Goal: Information Seeking & Learning: Learn about a topic

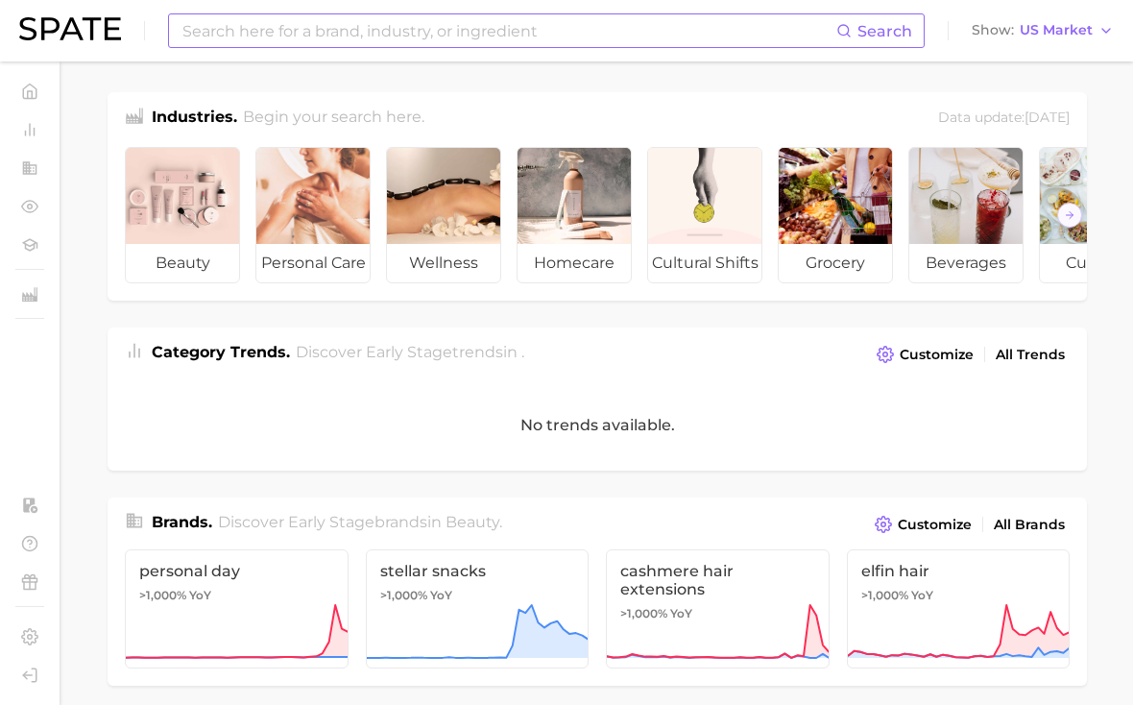
click at [616, 29] on input at bounding box center [508, 30] width 656 height 33
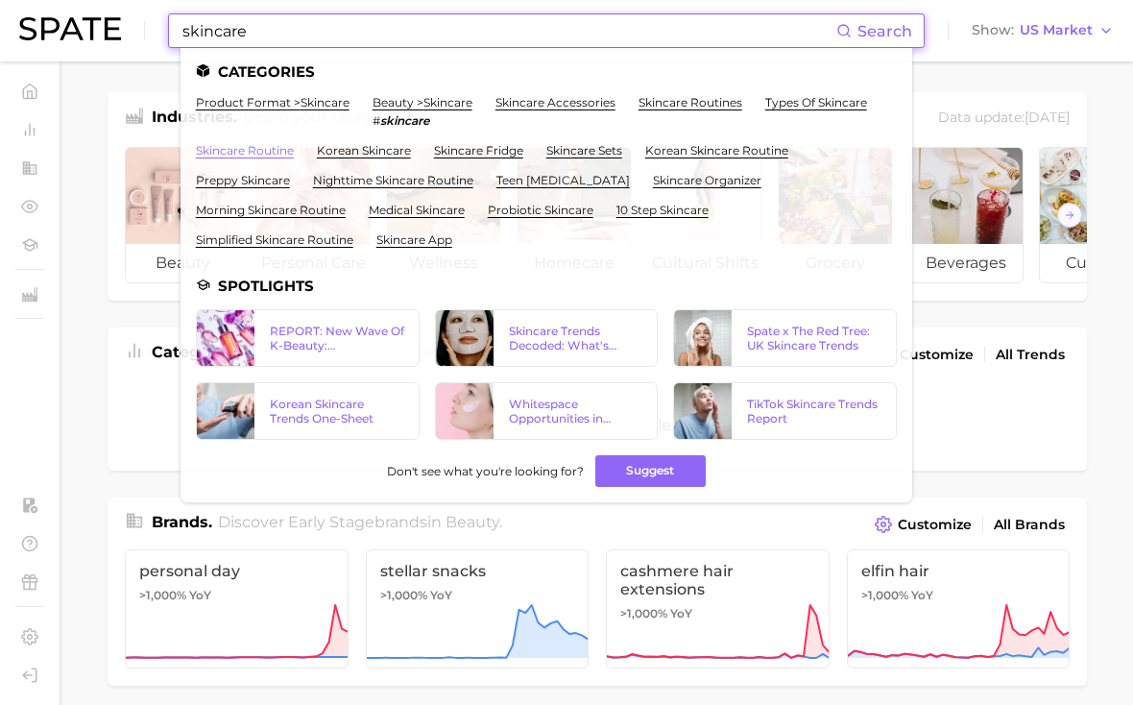
type input "skincare"
click at [271, 147] on link "skincare routine" at bounding box center [245, 150] width 98 height 14
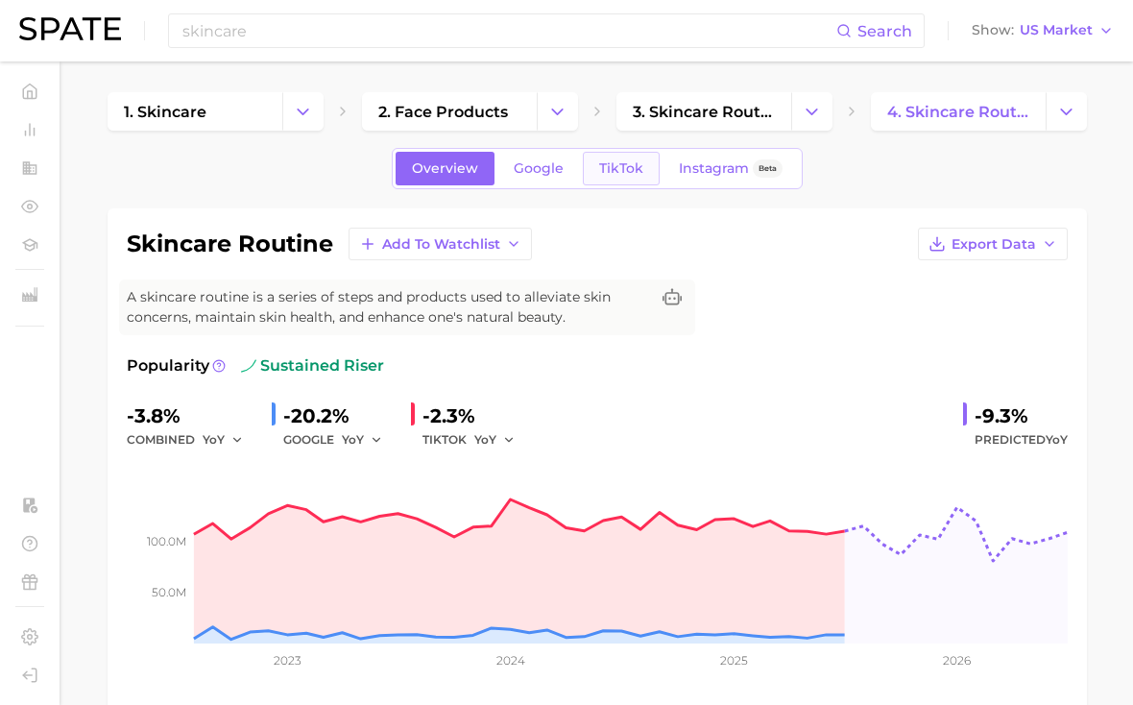
click at [617, 180] on link "TikTok" at bounding box center [621, 169] width 77 height 34
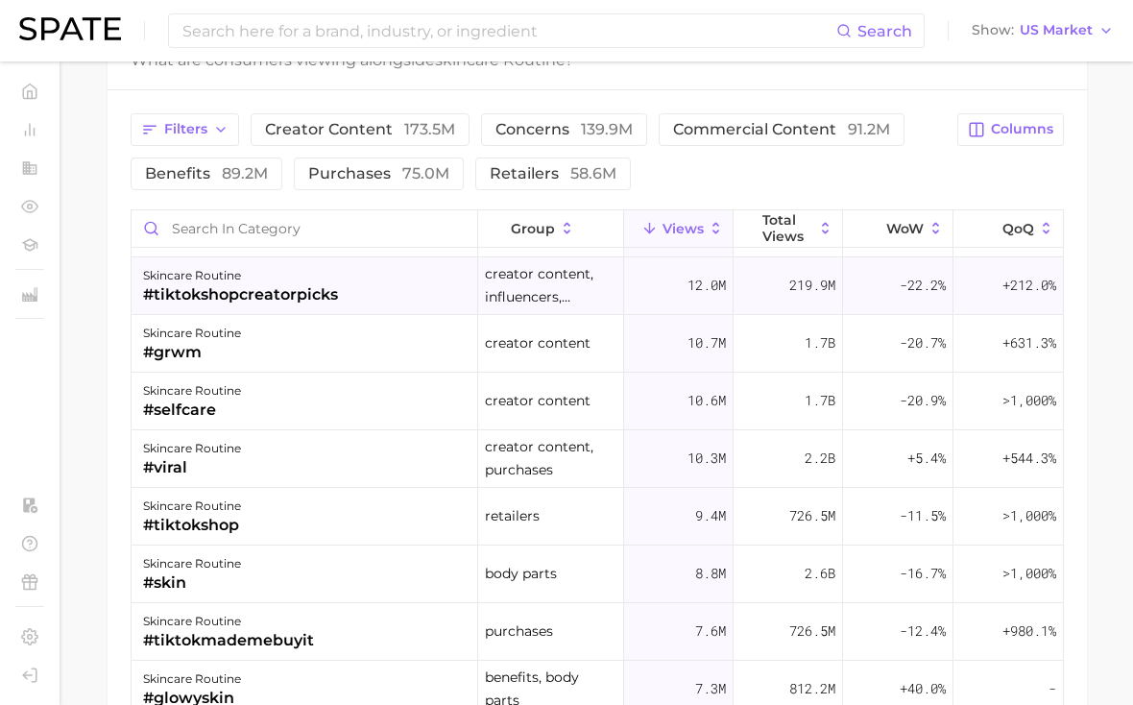
scroll to position [228, 0]
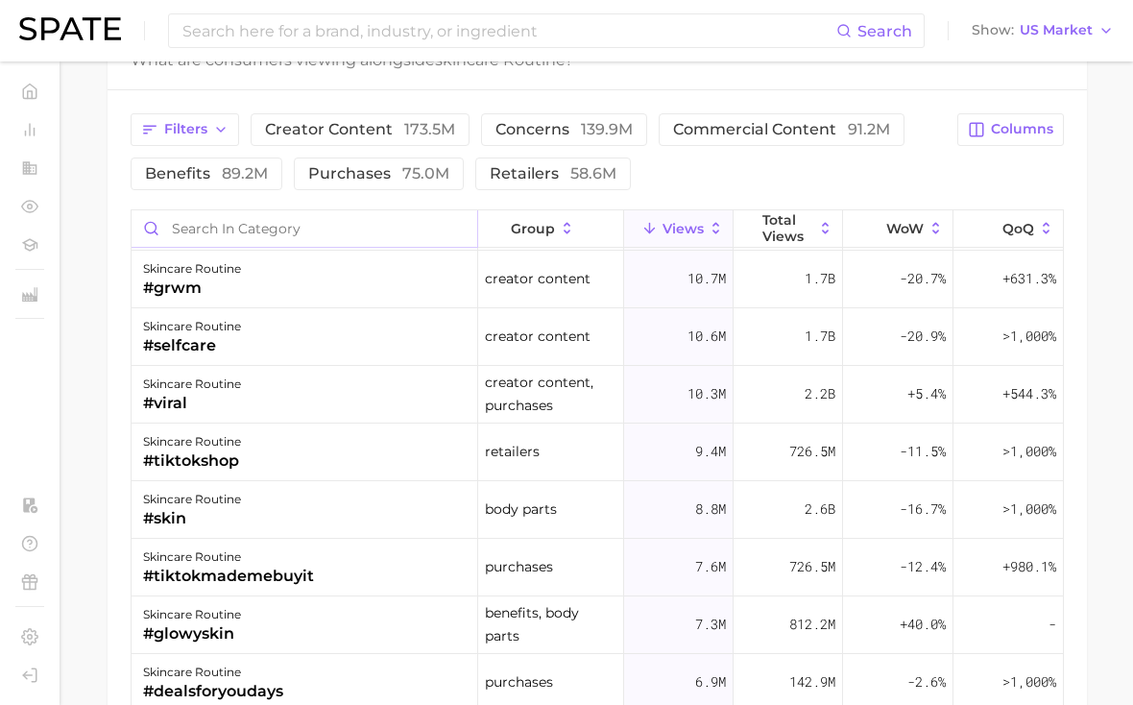
click at [397, 222] on input "Search in category" at bounding box center [305, 228] width 346 height 36
type input "EASY"
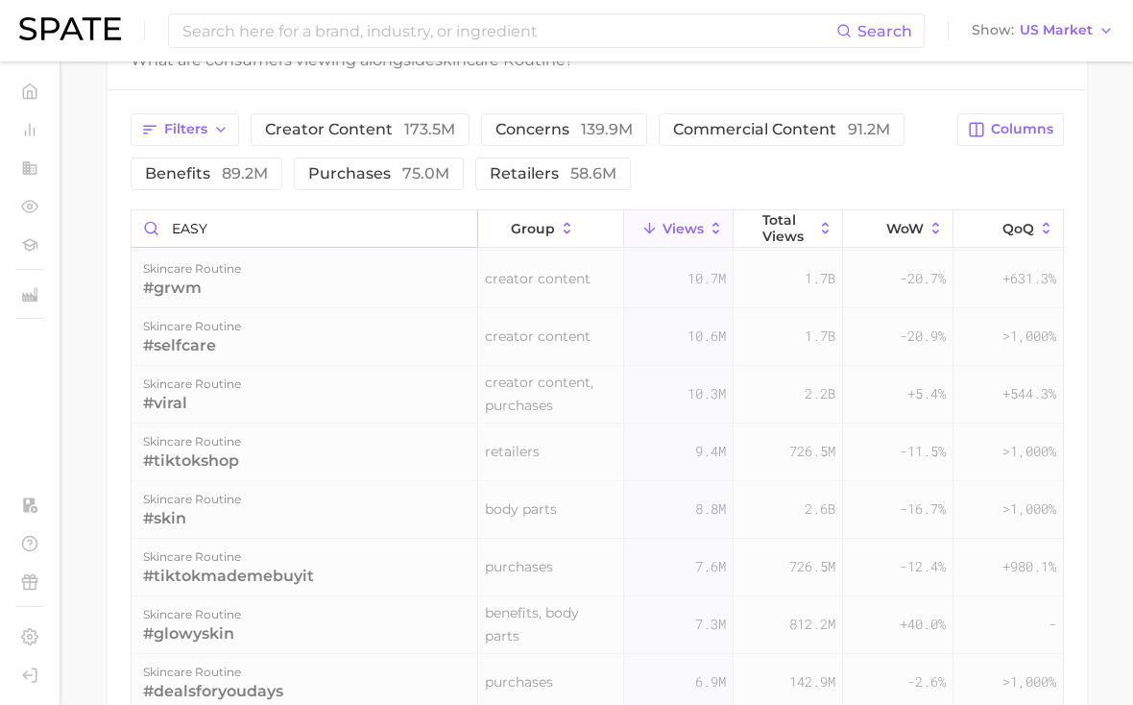
scroll to position [0, 0]
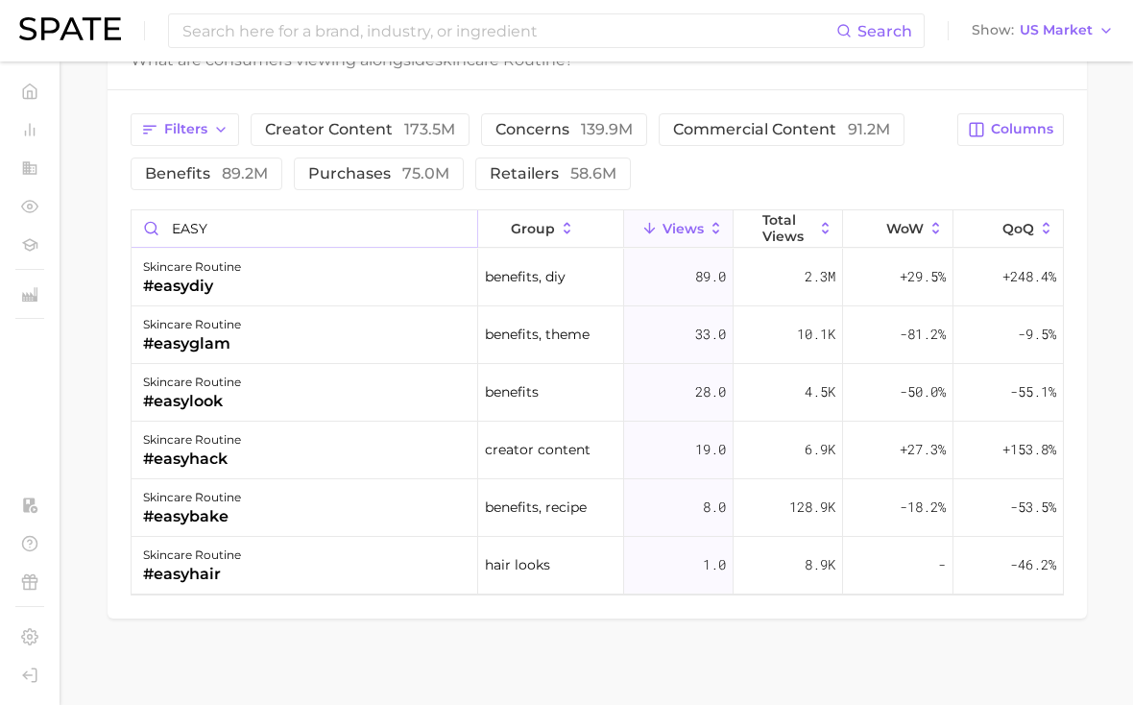
click at [360, 222] on input "EASY" at bounding box center [305, 228] width 346 height 36
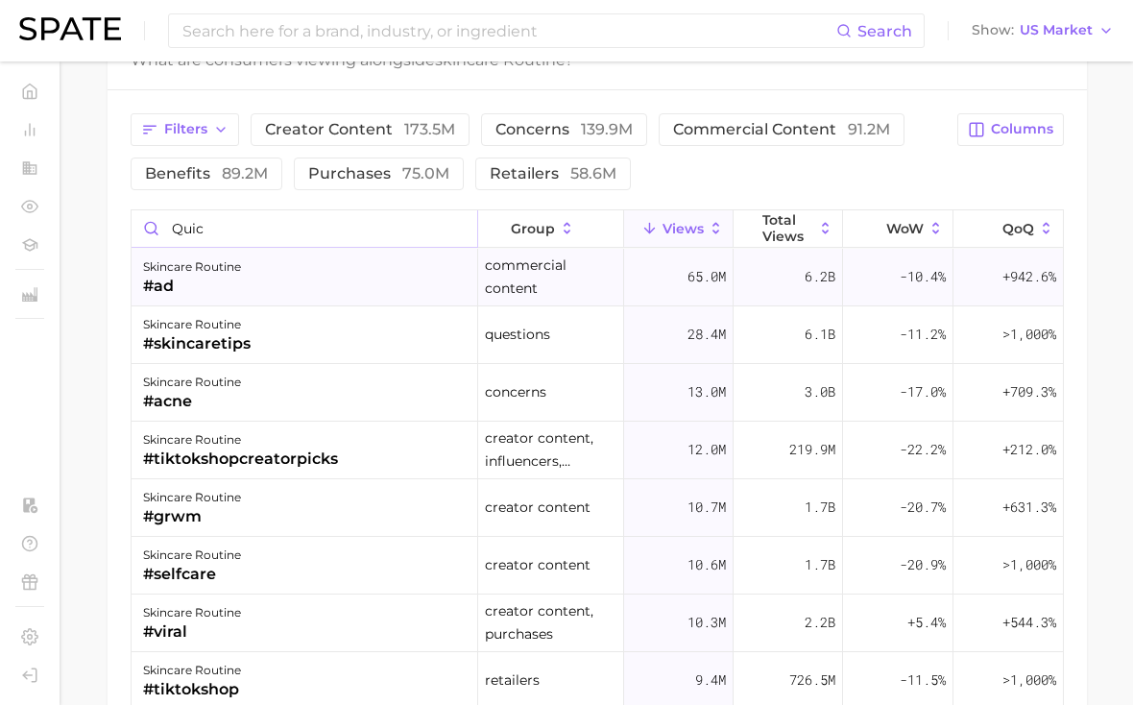
type input "quick"
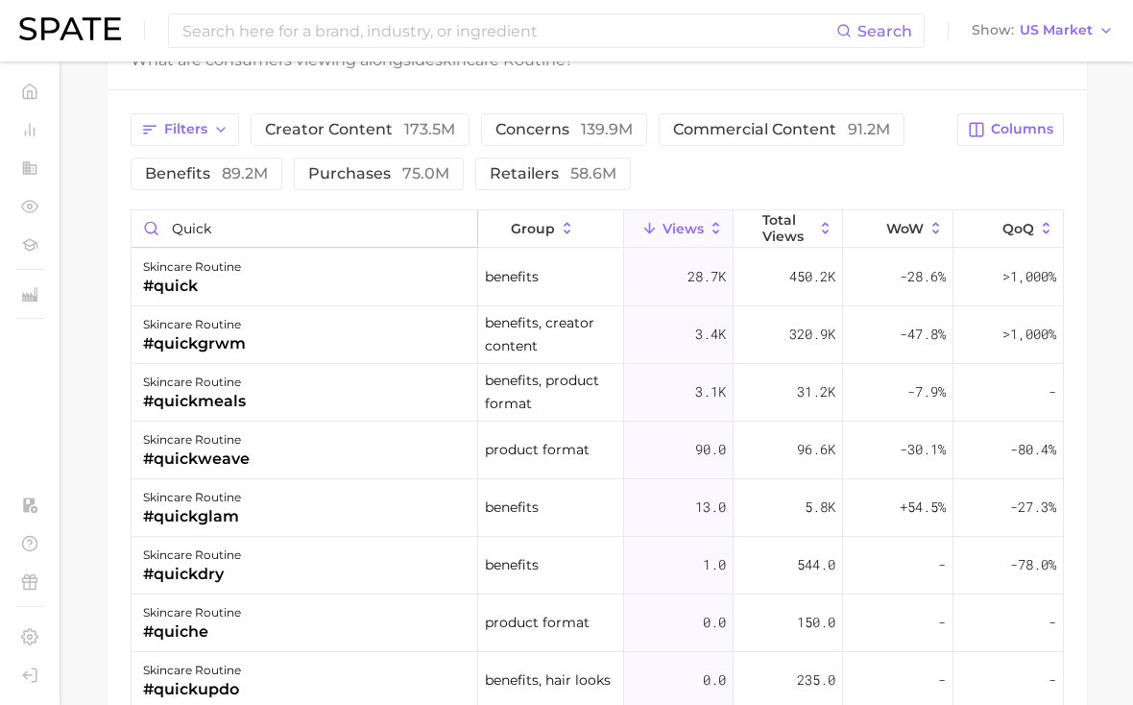
click at [341, 237] on input "quick" at bounding box center [305, 228] width 346 height 36
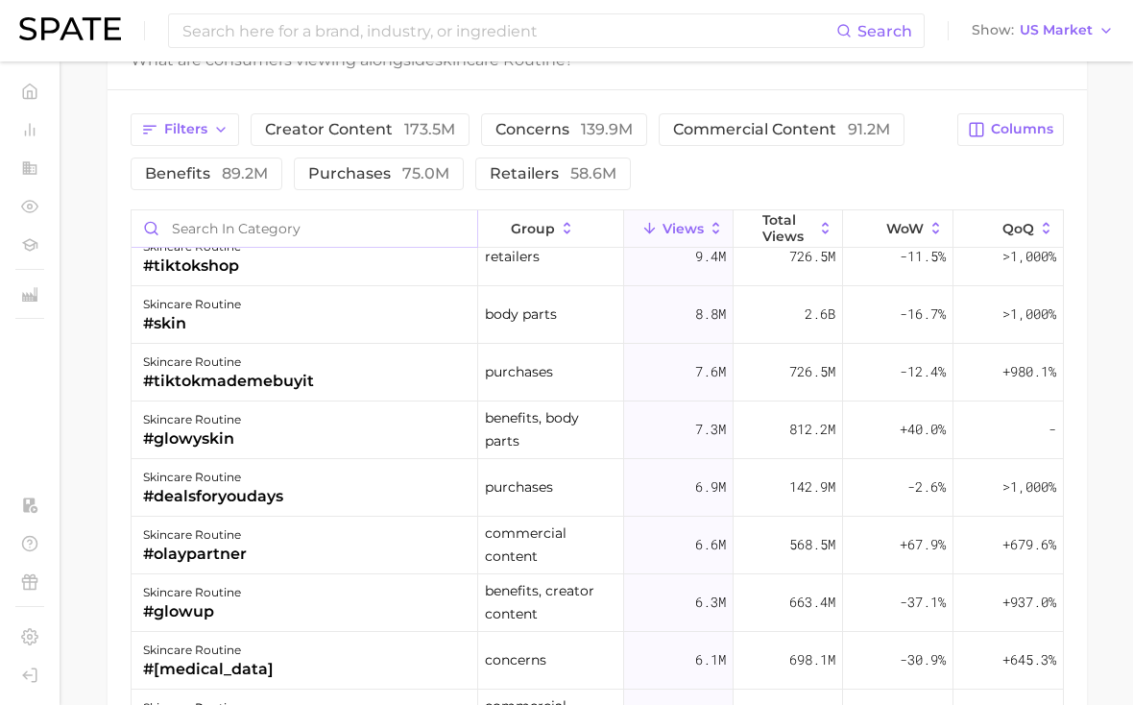
scroll to position [431, 0]
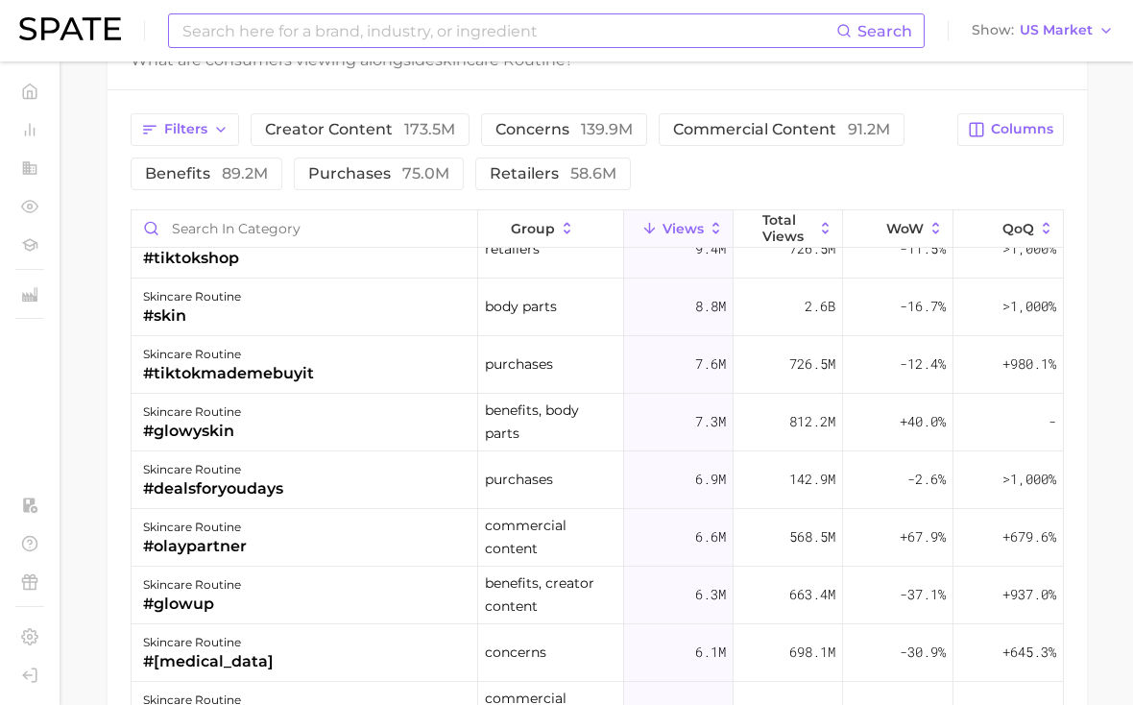
click at [466, 19] on input at bounding box center [508, 30] width 656 height 33
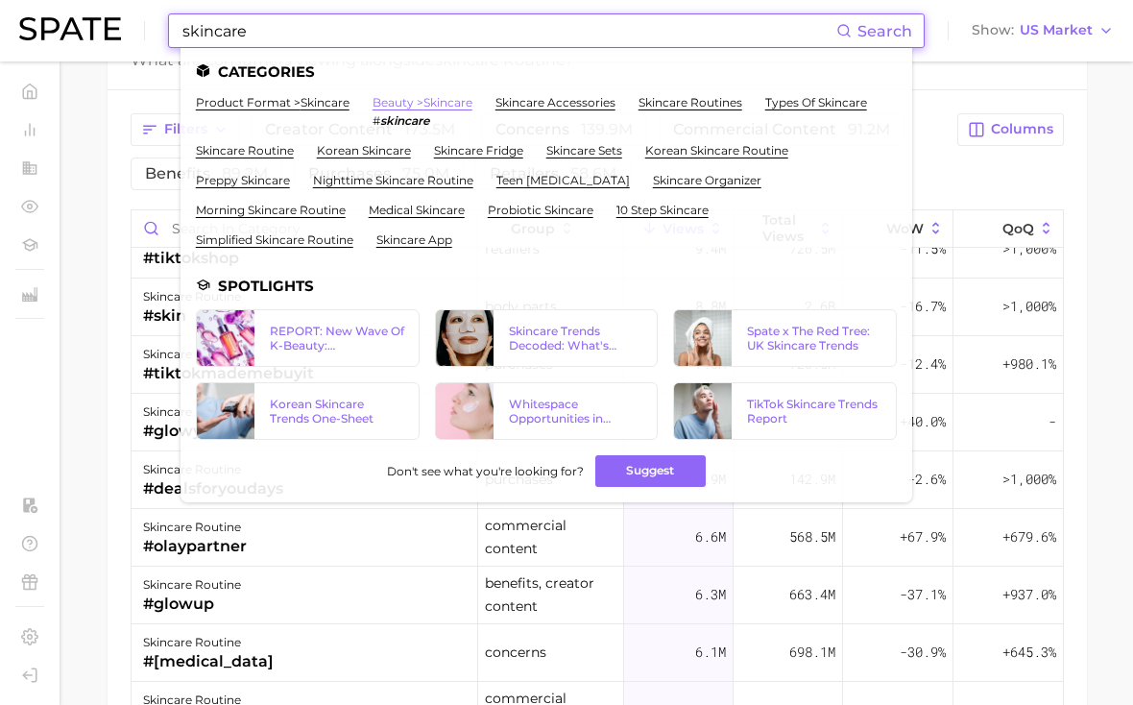
type input "skincare"
click at [402, 97] on link "beauty > skincare" at bounding box center [422, 102] width 100 height 14
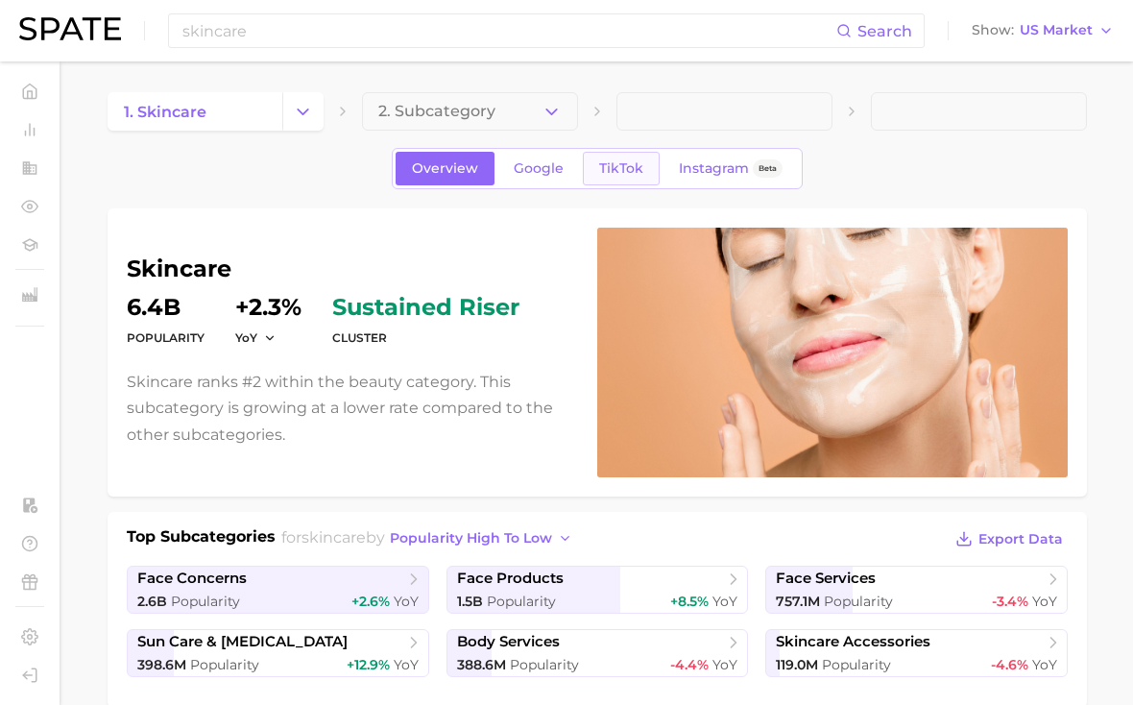
click at [613, 169] on span "TikTok" at bounding box center [621, 168] width 44 height 16
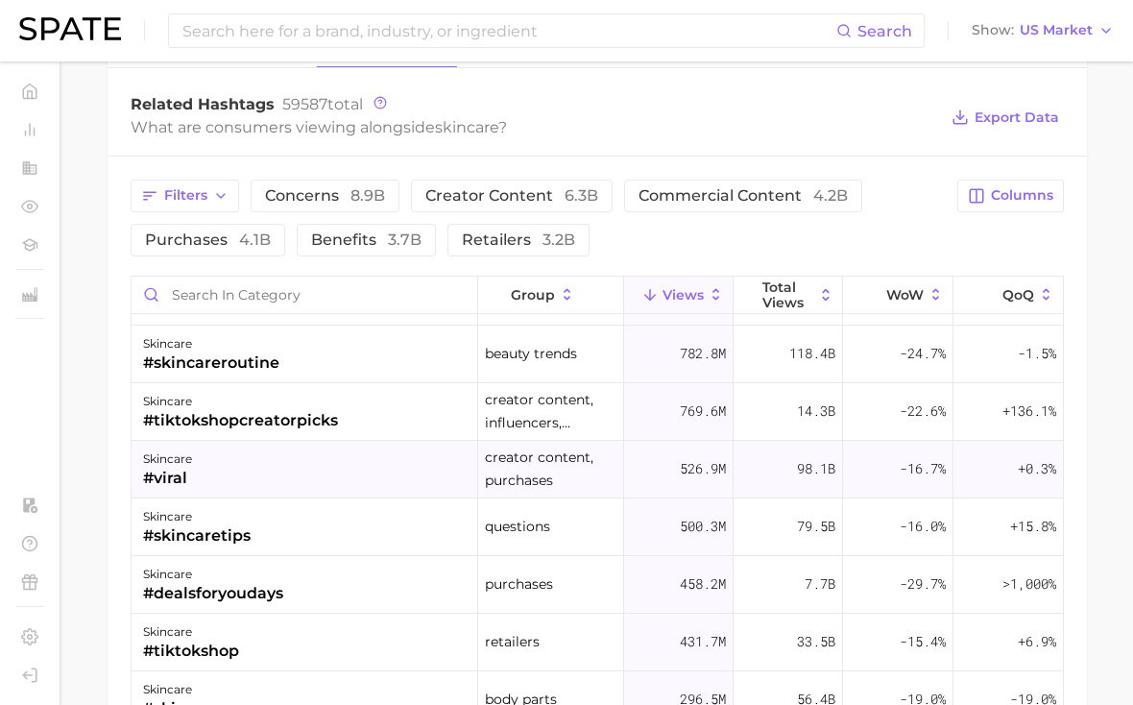
scroll to position [104, 0]
click at [1030, 202] on span "Columns" at bounding box center [1022, 195] width 62 height 16
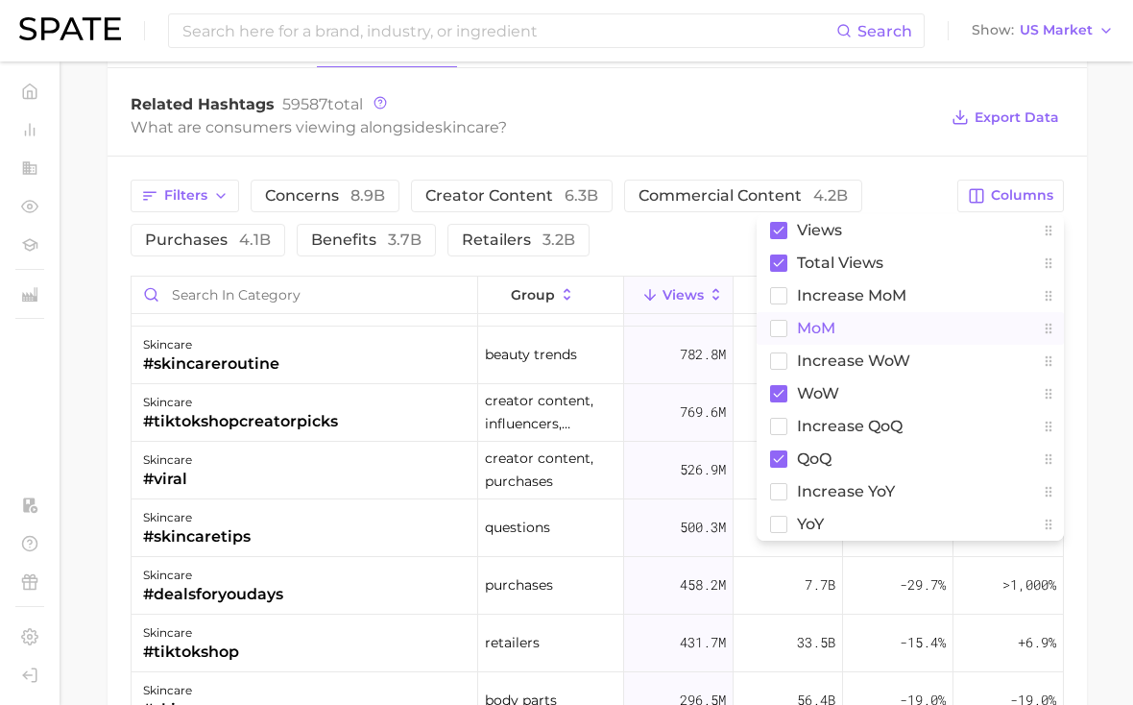
click at [881, 328] on button "MoM" at bounding box center [909, 328] width 307 height 33
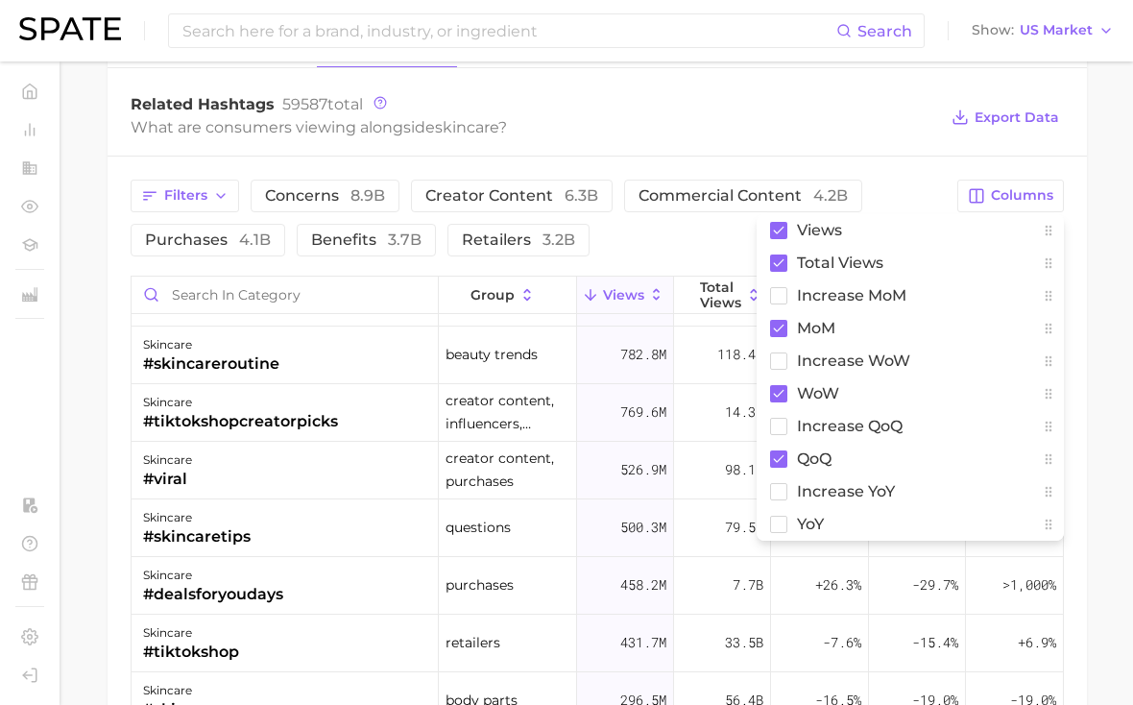
click at [770, 138] on div "What are consumers viewing alongside skincare ?" at bounding box center [534, 127] width 806 height 26
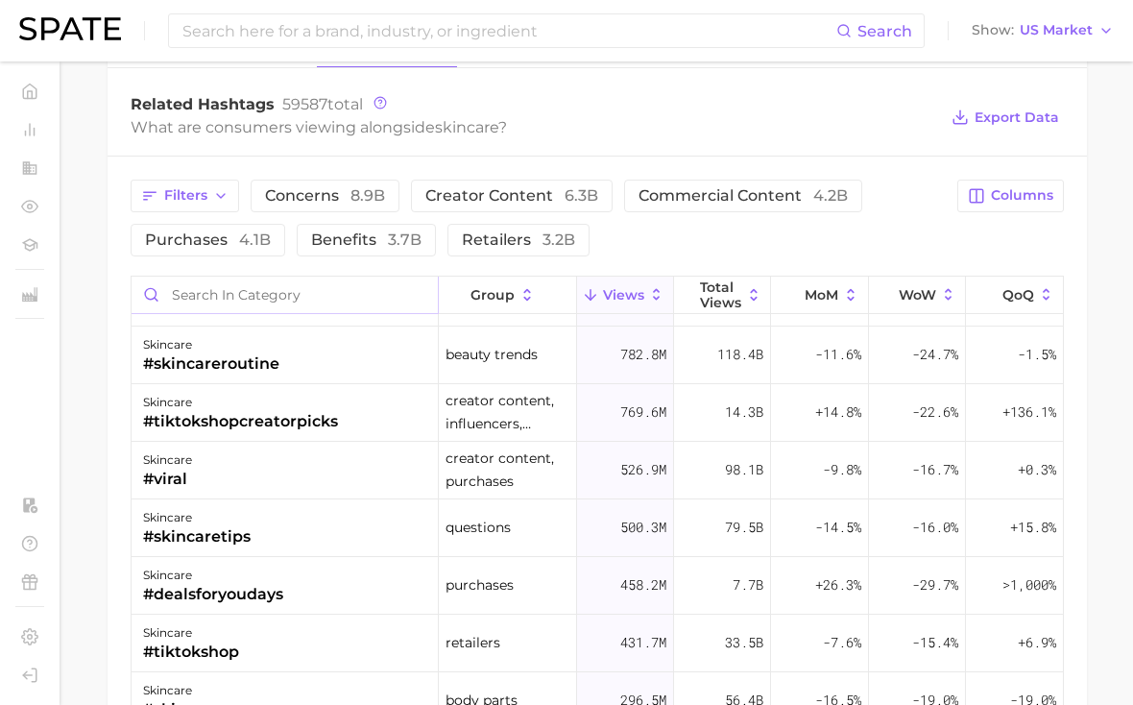
click at [261, 297] on input "Search in category" at bounding box center [285, 294] width 306 height 36
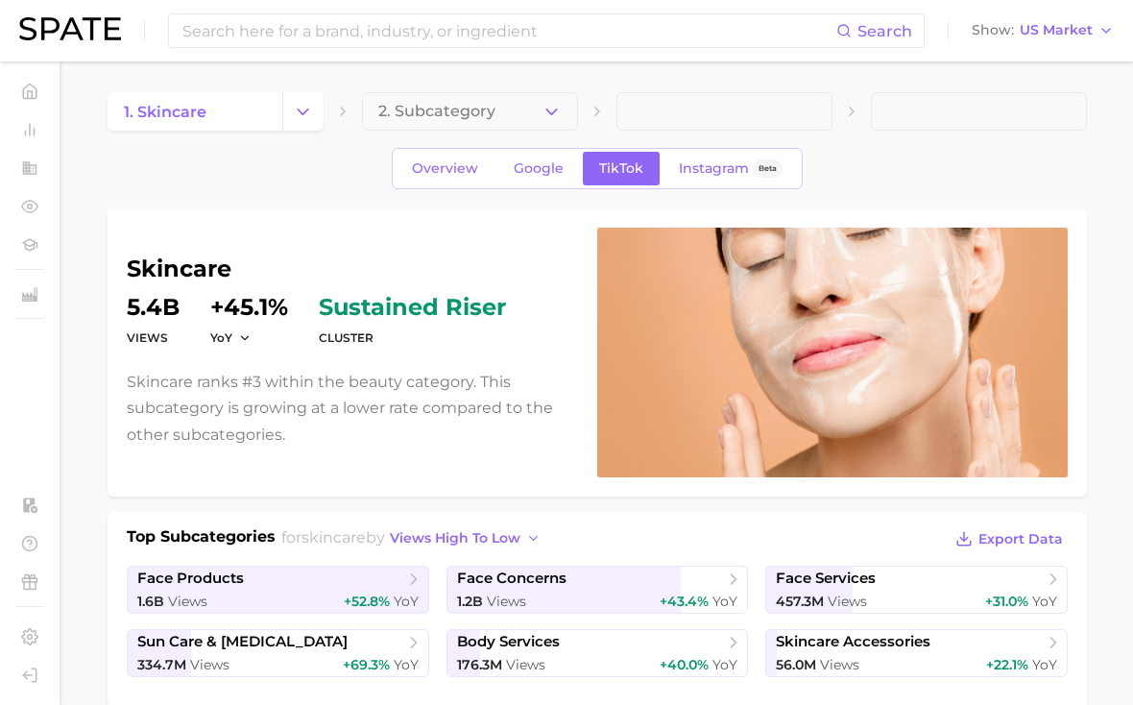
scroll to position [0, 0]
click at [484, 120] on button "2. Subcategory" at bounding box center [470, 111] width 216 height 38
type input "TIPS"
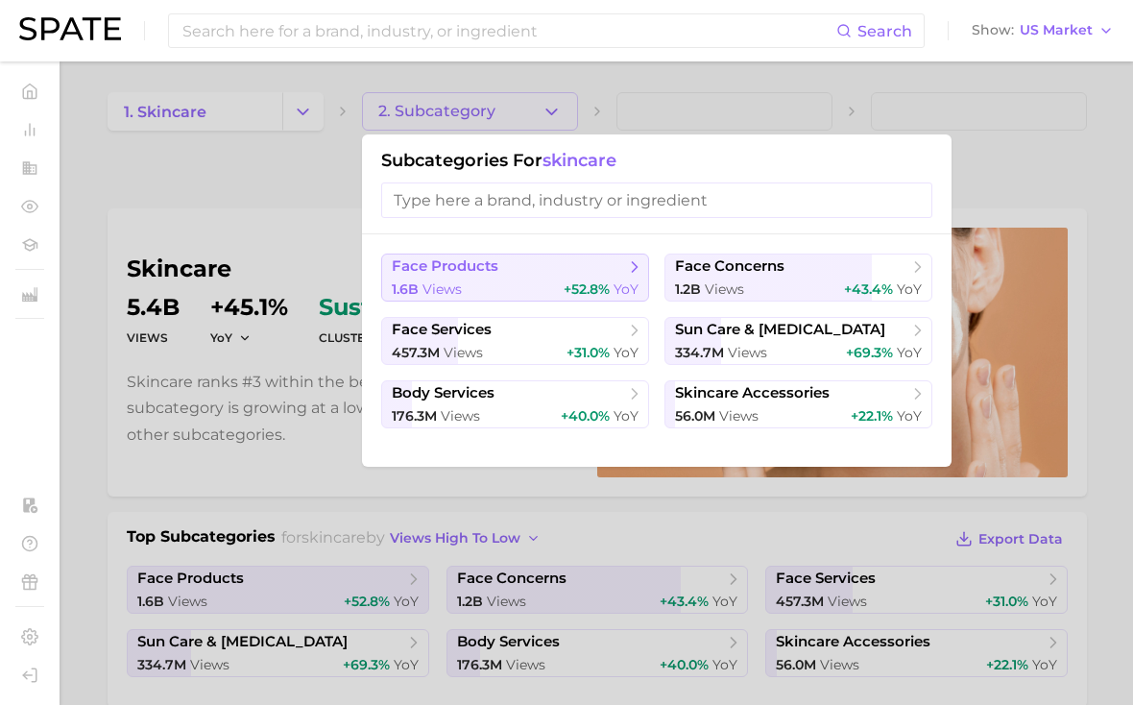
click at [515, 275] on button "face products 1.6b views +52.8% YoY" at bounding box center [515, 277] width 268 height 48
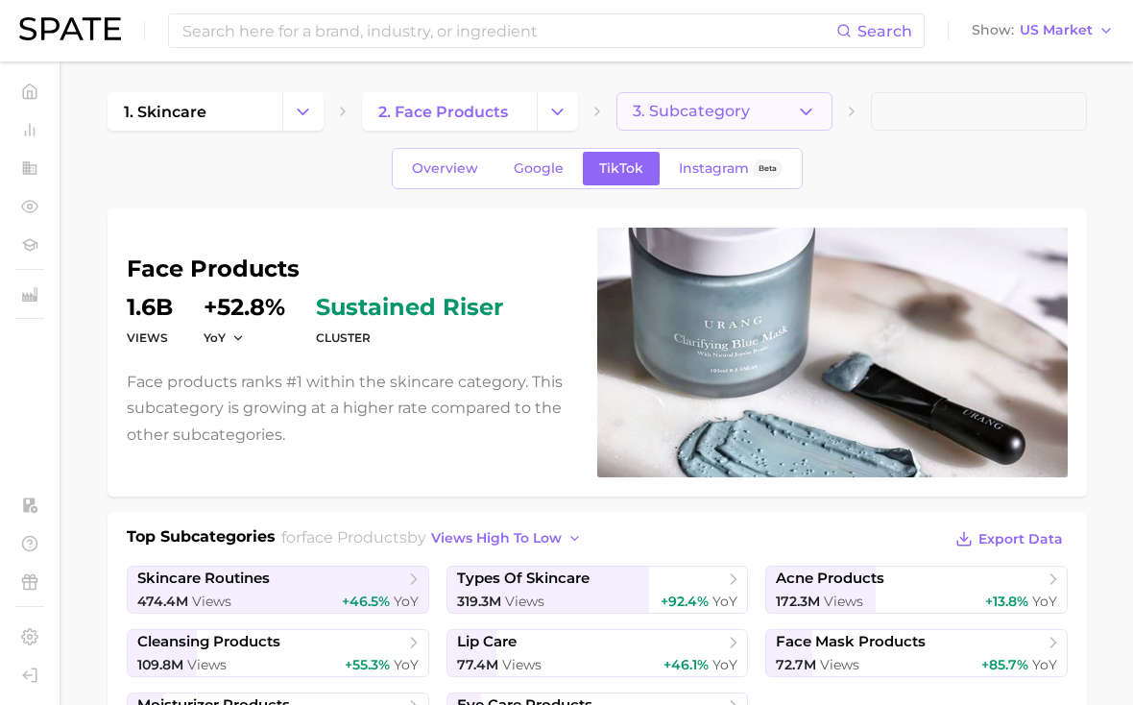
click at [770, 112] on button "3. Subcategory" at bounding box center [724, 111] width 216 height 38
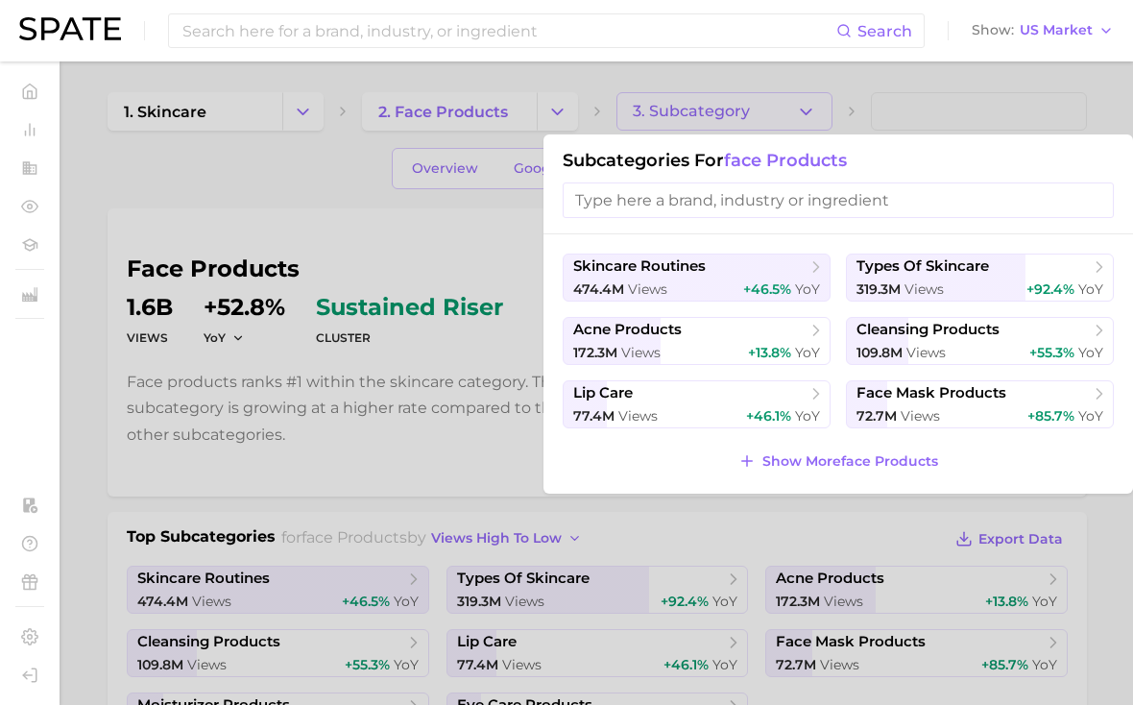
click at [377, 193] on div at bounding box center [566, 352] width 1133 height 705
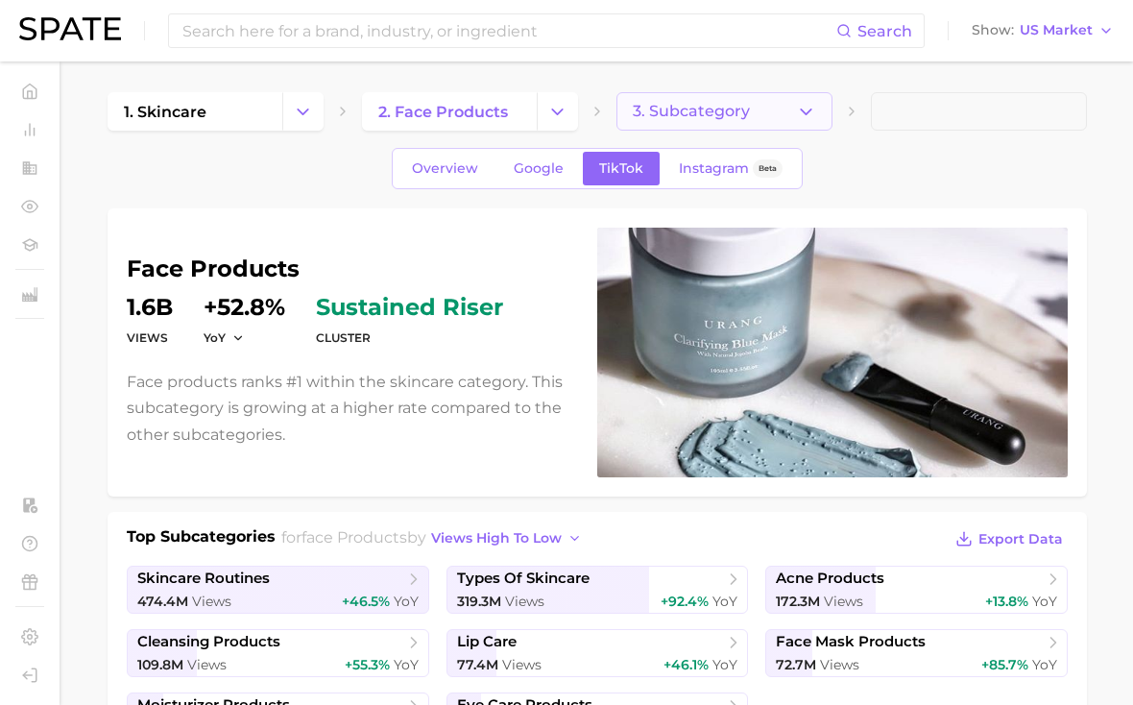
click at [684, 101] on button "3. Subcategory" at bounding box center [724, 111] width 216 height 38
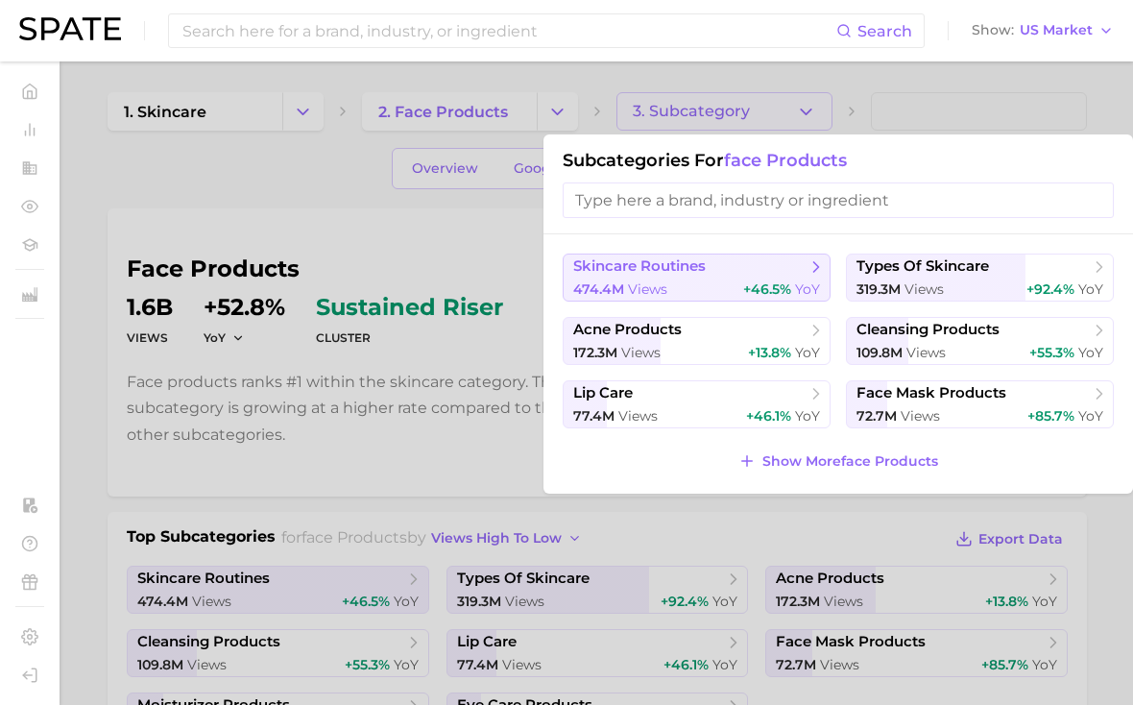
click at [806, 264] on icon at bounding box center [815, 266] width 19 height 19
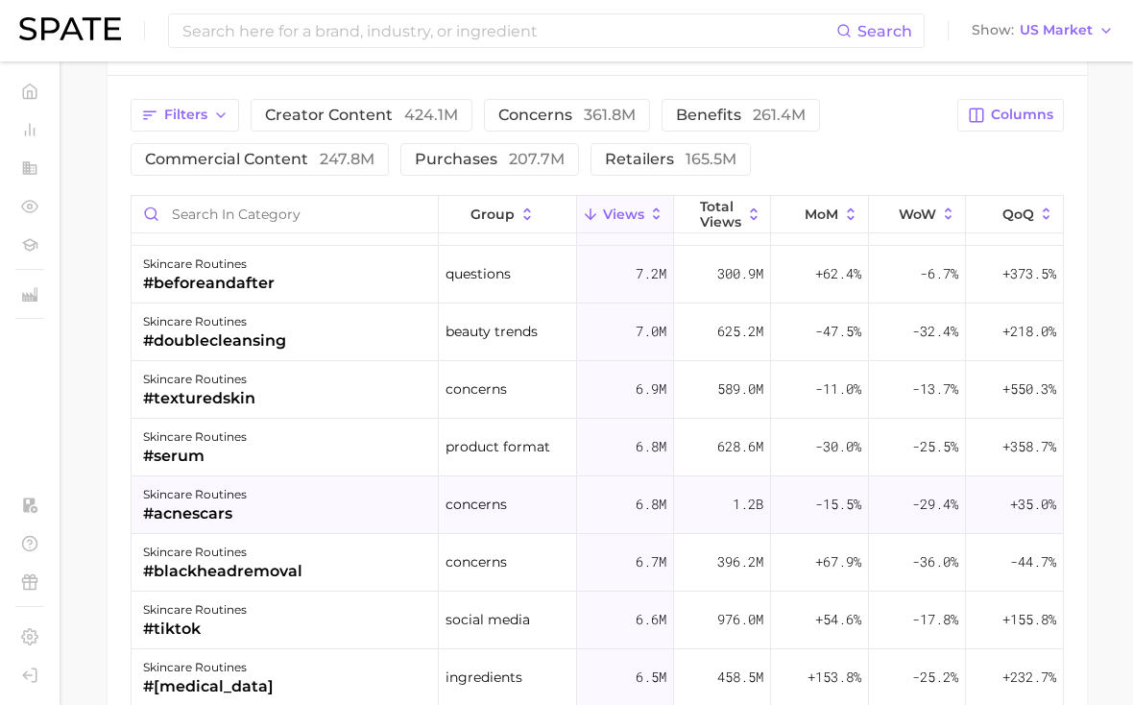
scroll to position [2748, 0]
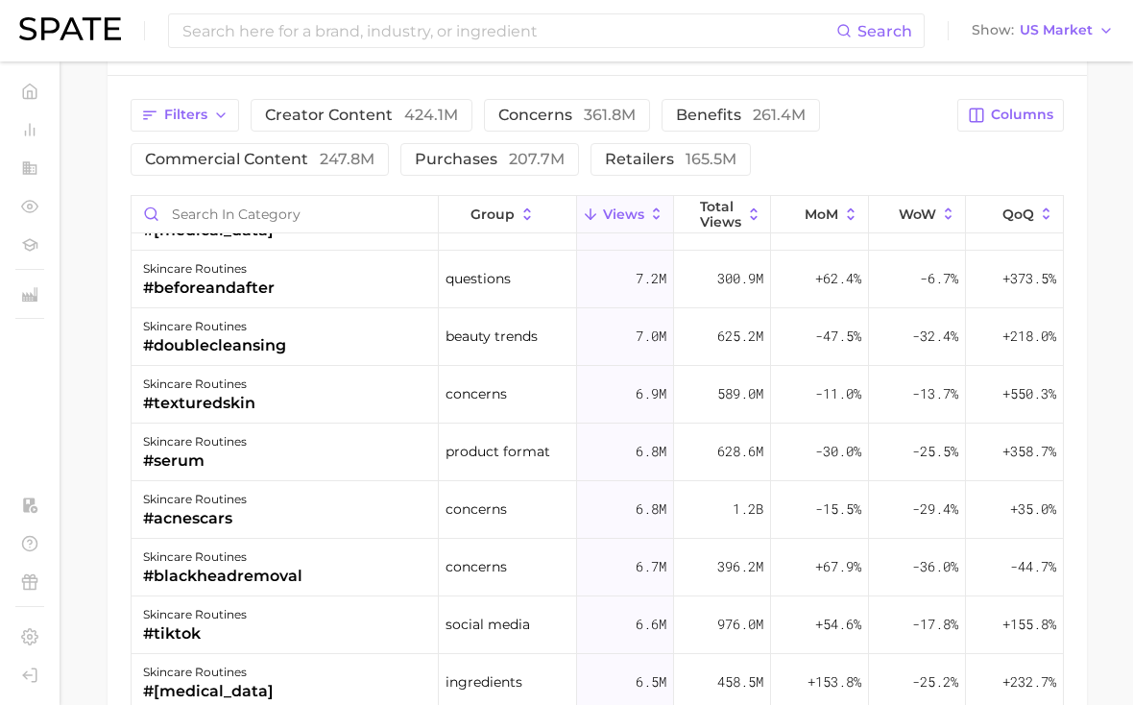
click at [397, 48] on div "Search Show US Market" at bounding box center [566, 30] width 1094 height 61
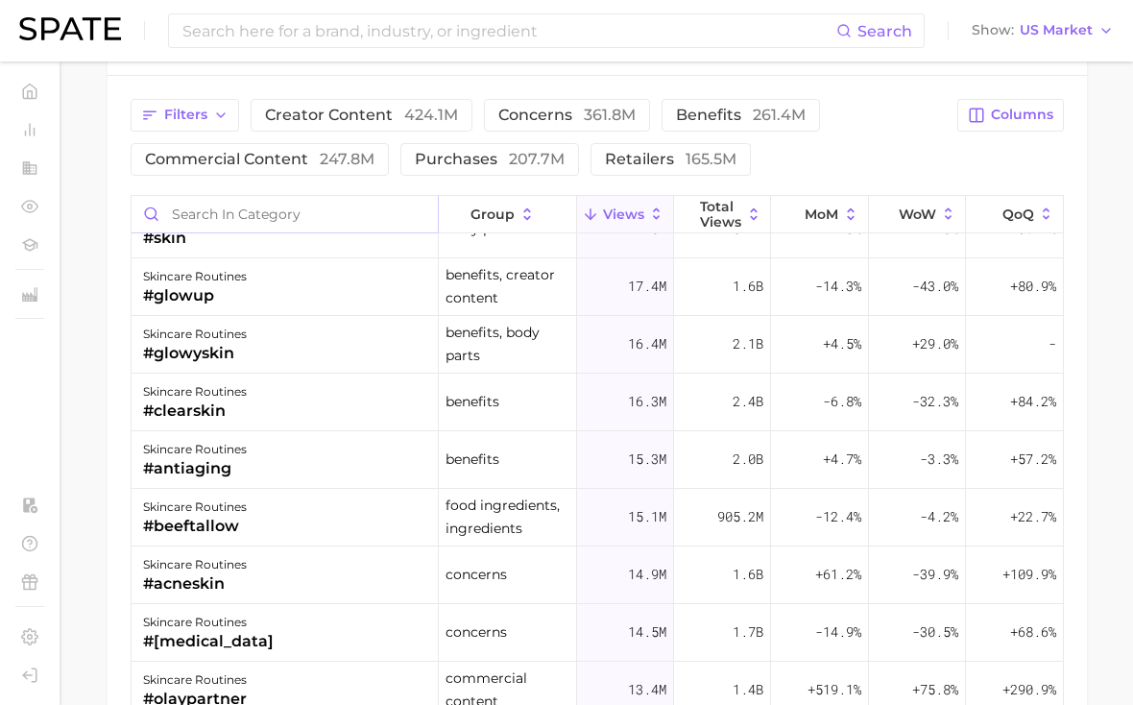
scroll to position [0, 0]
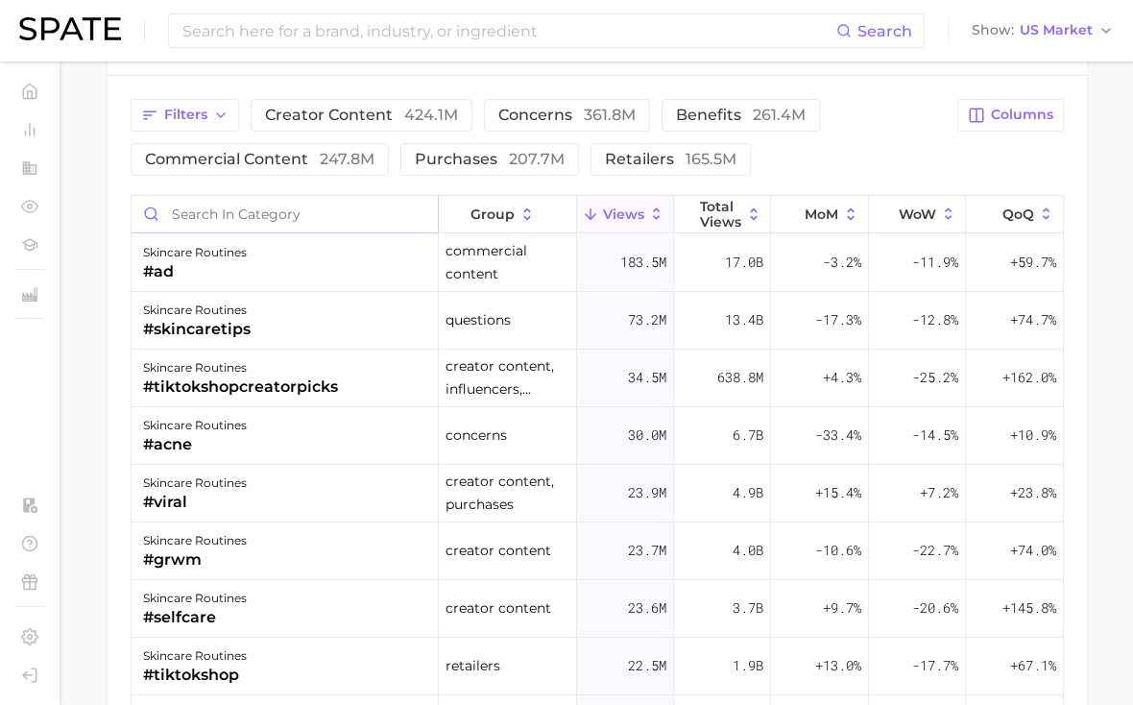
click at [336, 221] on input "Search in category" at bounding box center [285, 214] width 306 height 36
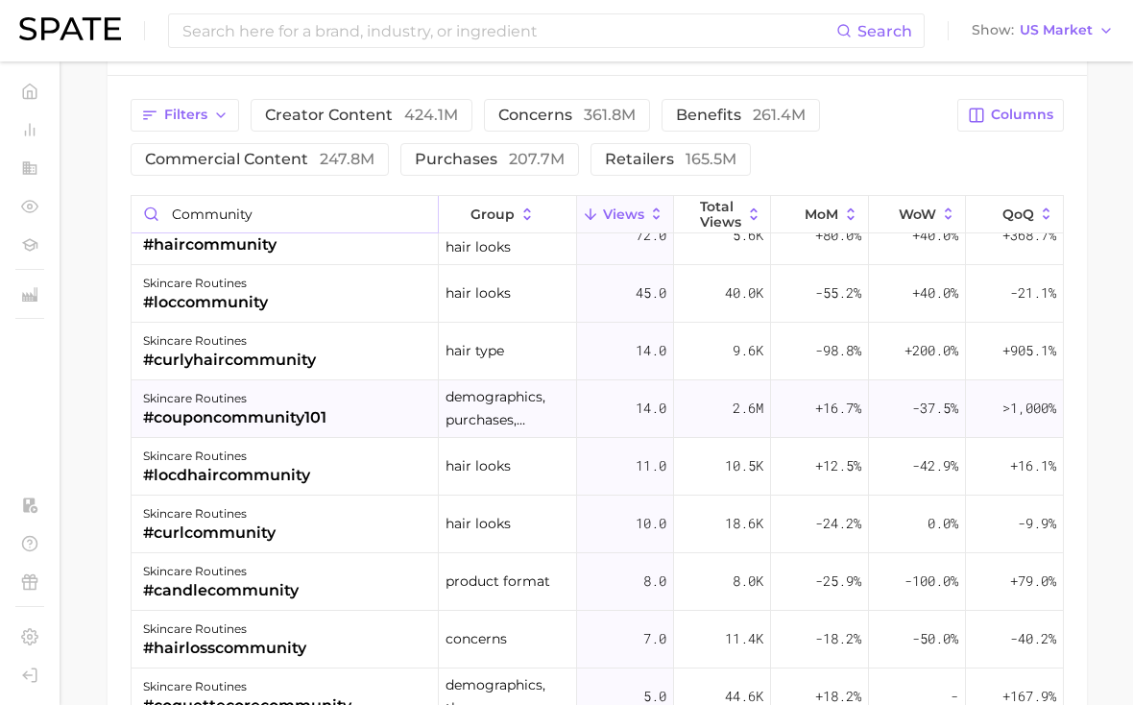
scroll to position [1006, 0]
click at [277, 214] on input "community" at bounding box center [285, 214] width 306 height 36
click at [219, 209] on input "community" at bounding box center [285, 214] width 306 height 36
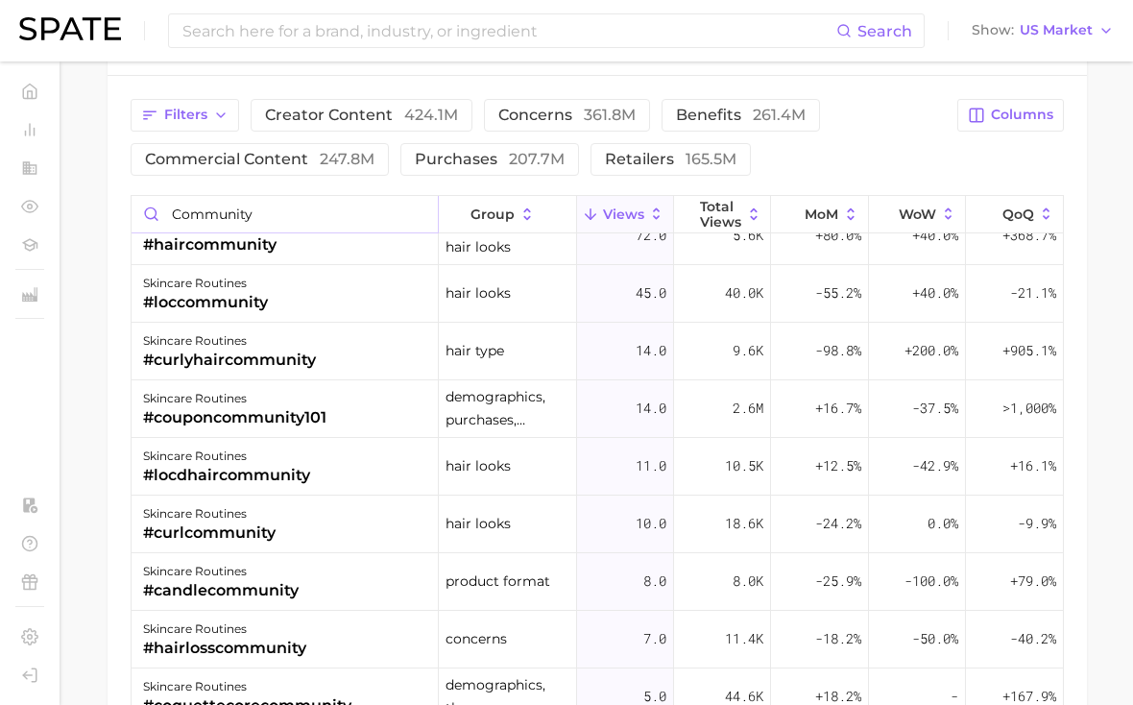
click at [219, 209] on input "community" at bounding box center [285, 214] width 306 height 36
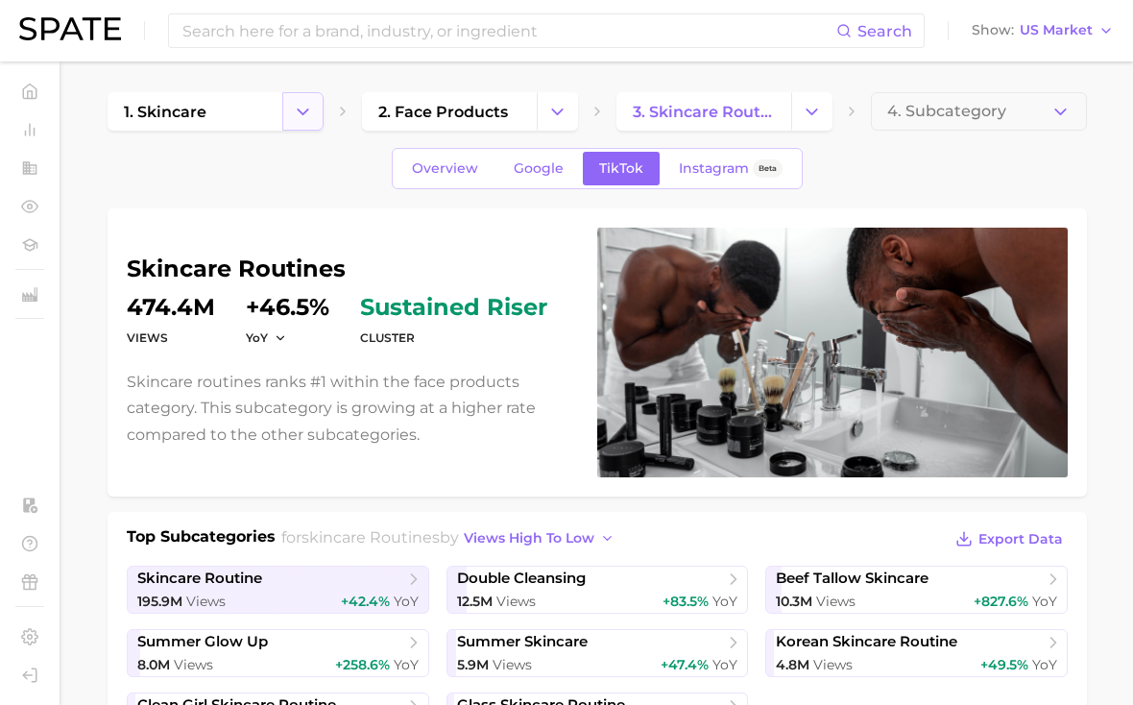
scroll to position [0, 0]
type input "culture"
click at [314, 29] on input at bounding box center [508, 30] width 656 height 33
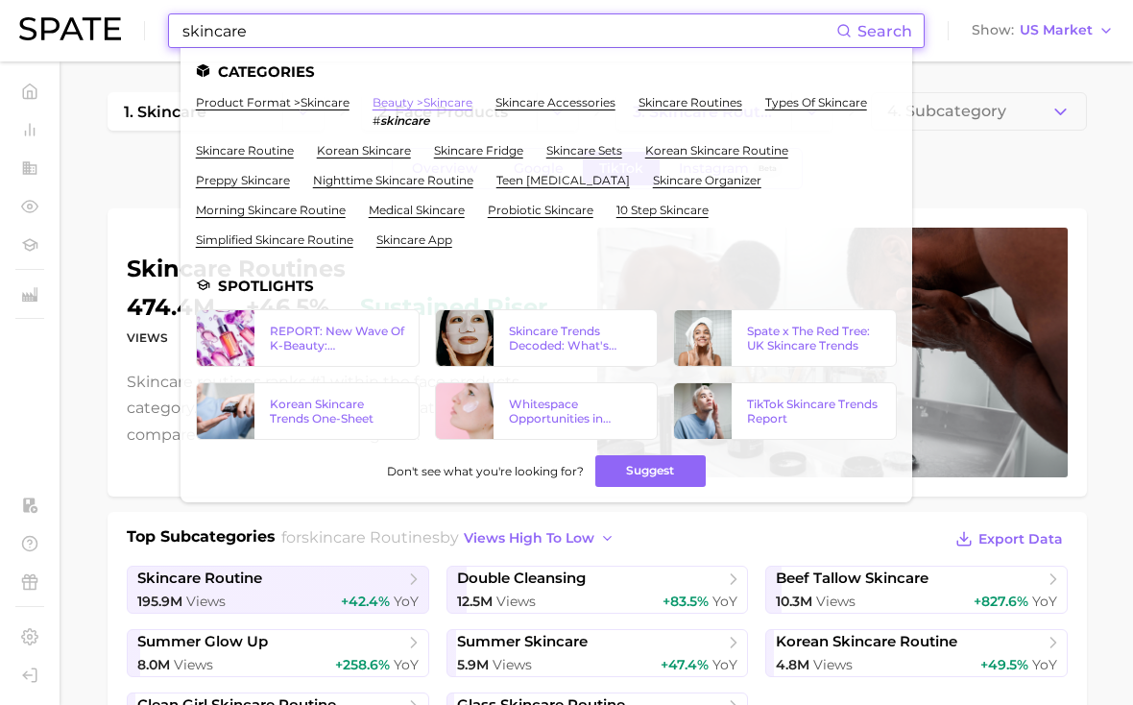
type input "skincare"
click at [372, 97] on link "beauty > skincare" at bounding box center [422, 102] width 100 height 14
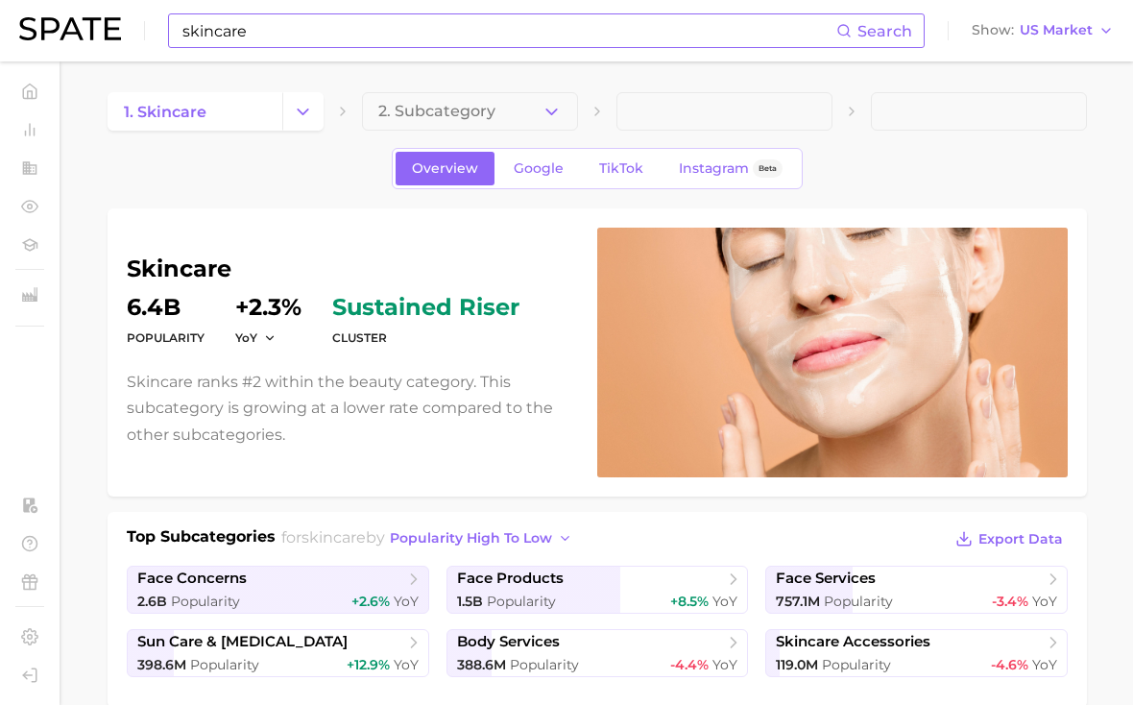
scroll to position [-1, 0]
click at [606, 168] on span "TikTok" at bounding box center [621, 168] width 44 height 16
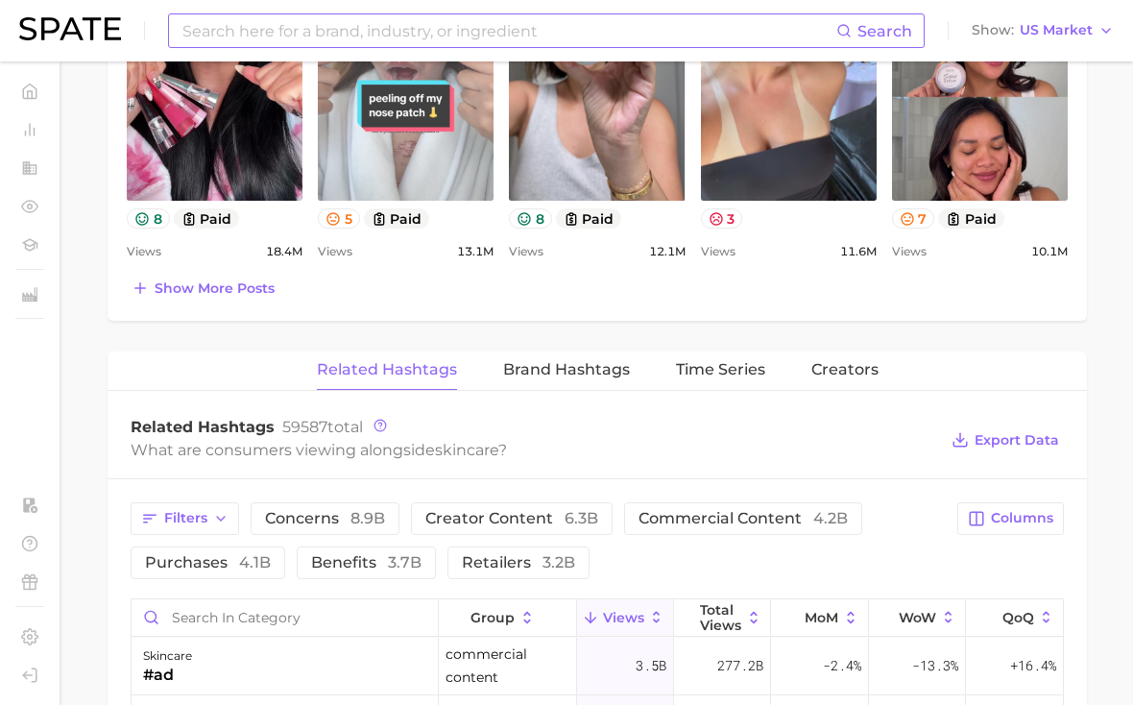
scroll to position [1333, 0]
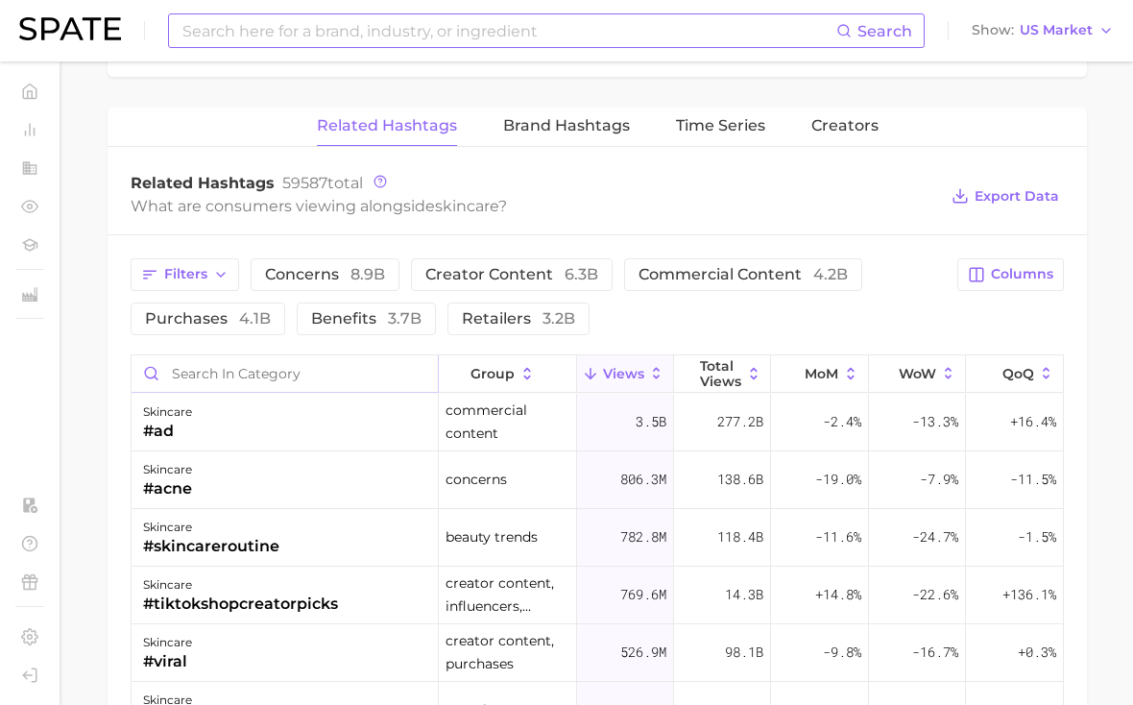
click at [338, 366] on input "Search in category" at bounding box center [285, 373] width 306 height 36
type input "community"
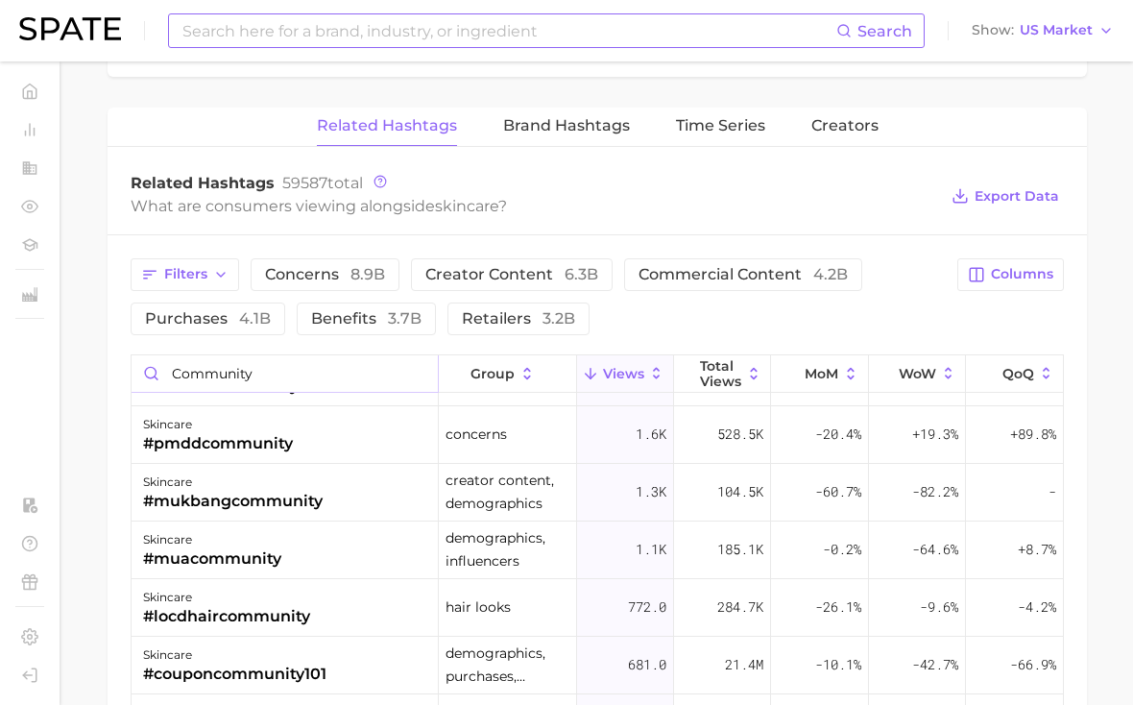
scroll to position [1202, 0]
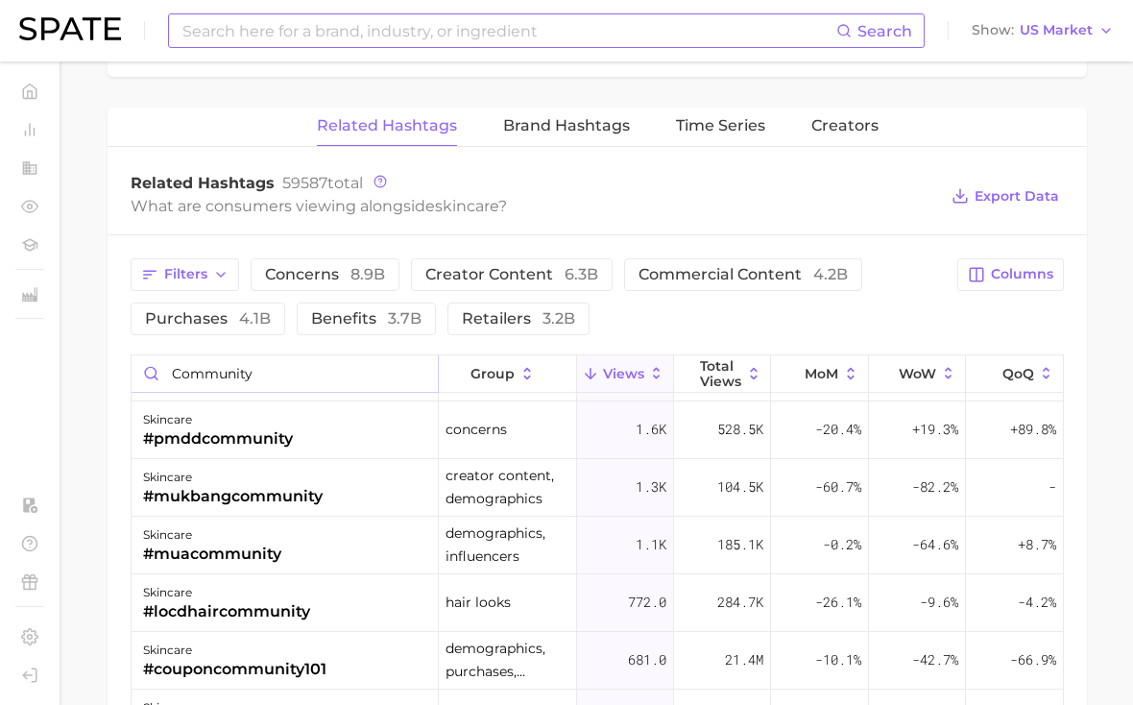
click at [417, 371] on input "community" at bounding box center [285, 373] width 306 height 36
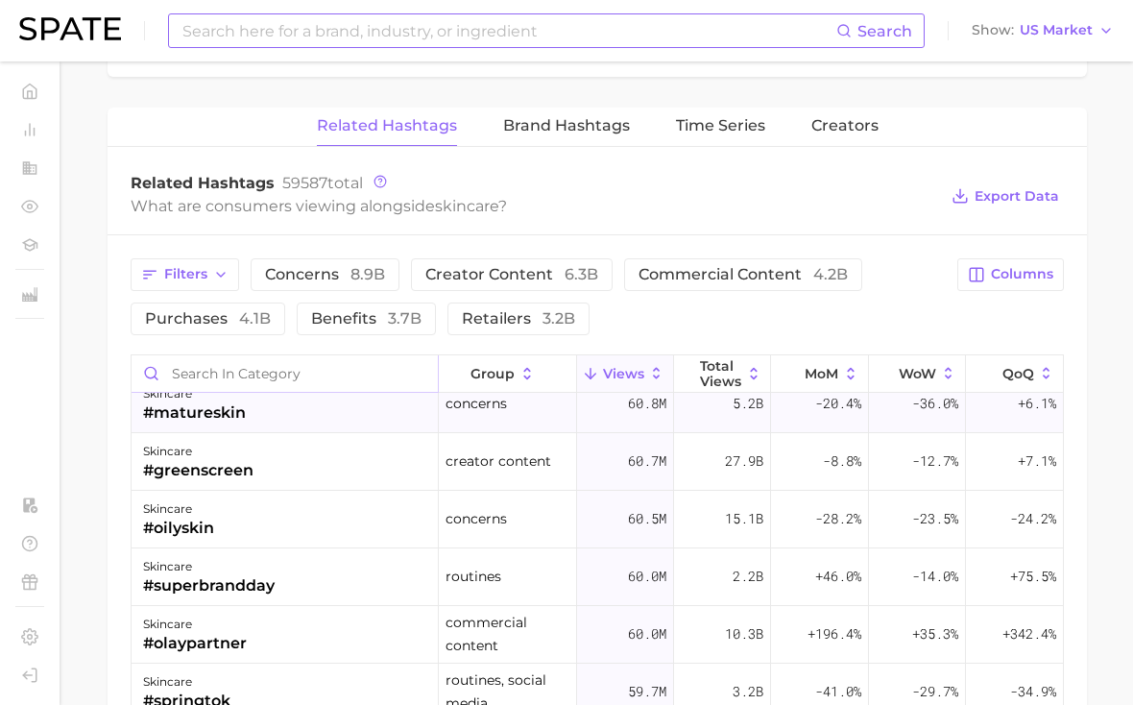
scroll to position [5400, 0]
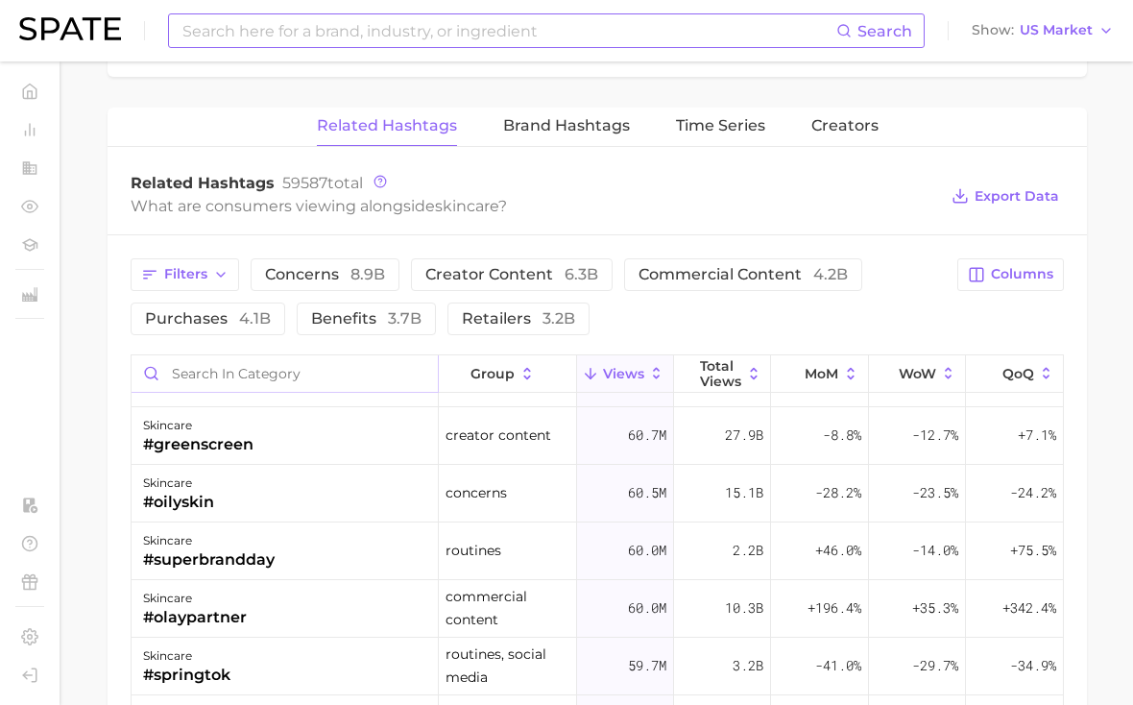
click at [323, 372] on input "Search in category" at bounding box center [285, 373] width 306 height 36
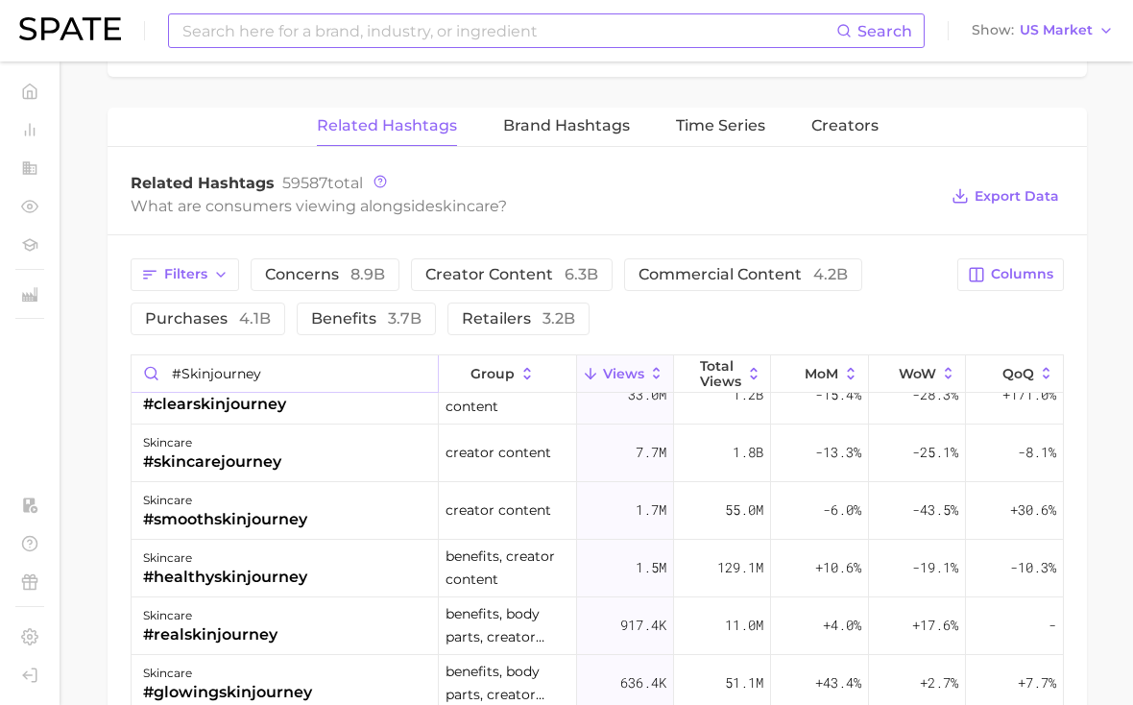
scroll to position [27, 0]
click at [290, 366] on input "#skinjourney" at bounding box center [285, 373] width 306 height 36
type input "h"
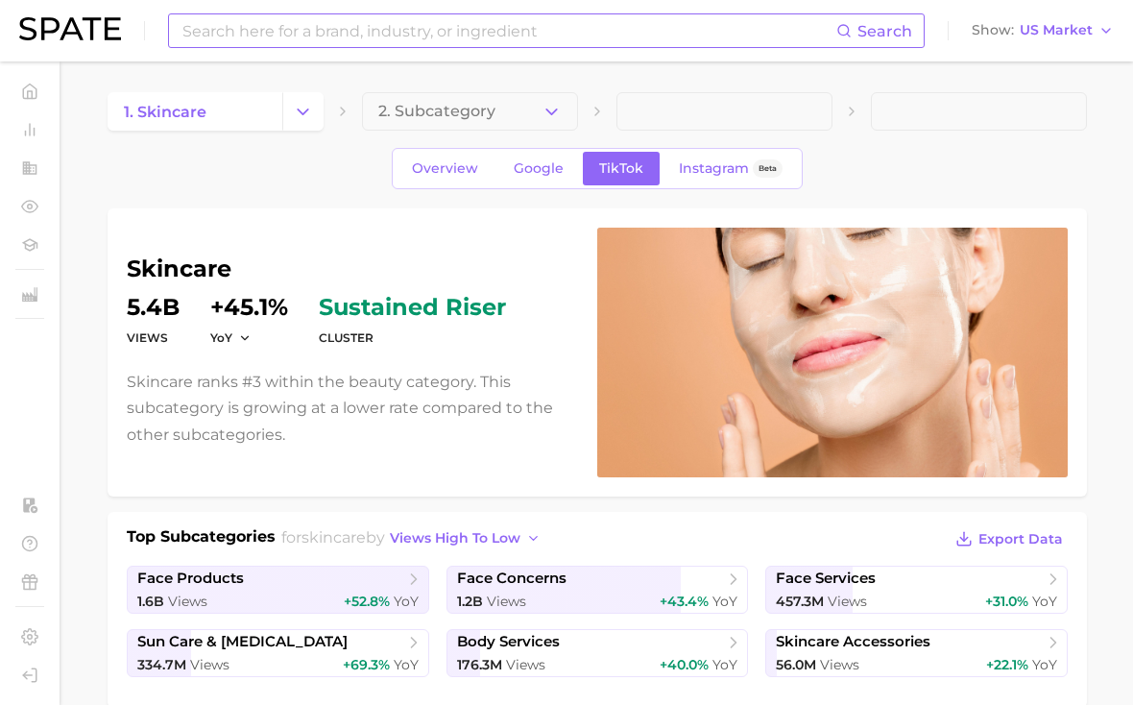
scroll to position [0, 0]
click at [539, 116] on button "2. Subcategory" at bounding box center [470, 111] width 216 height 38
type input "journey"
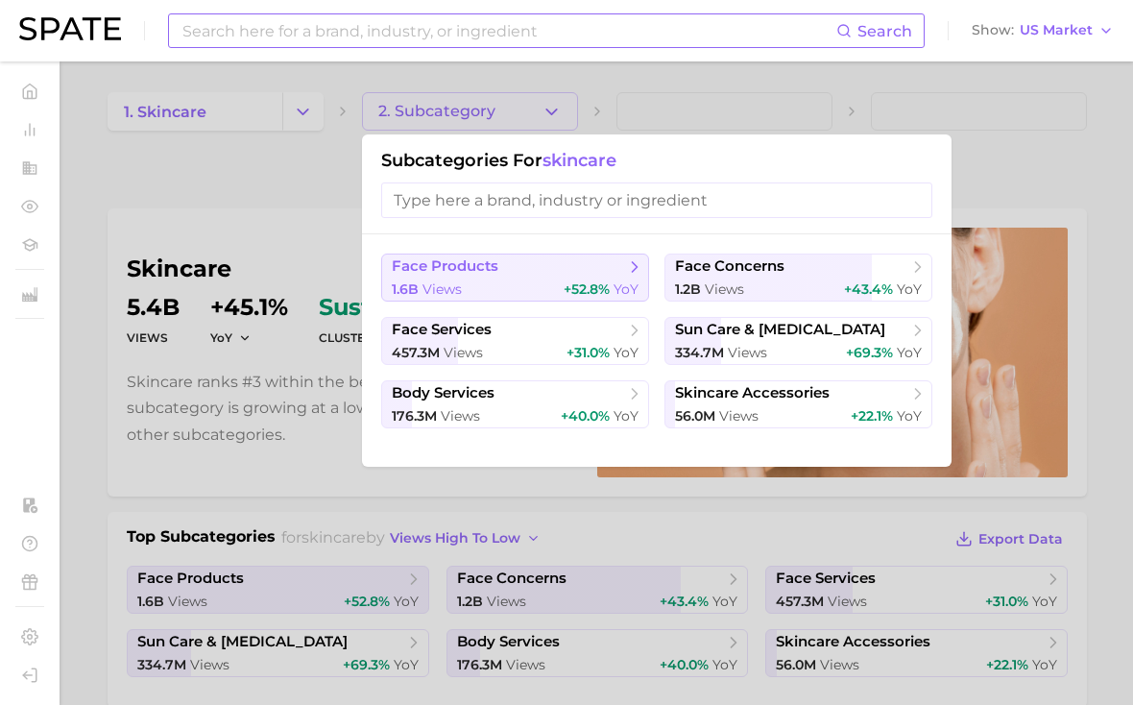
click at [563, 289] on span "+52.8%" at bounding box center [586, 288] width 46 height 17
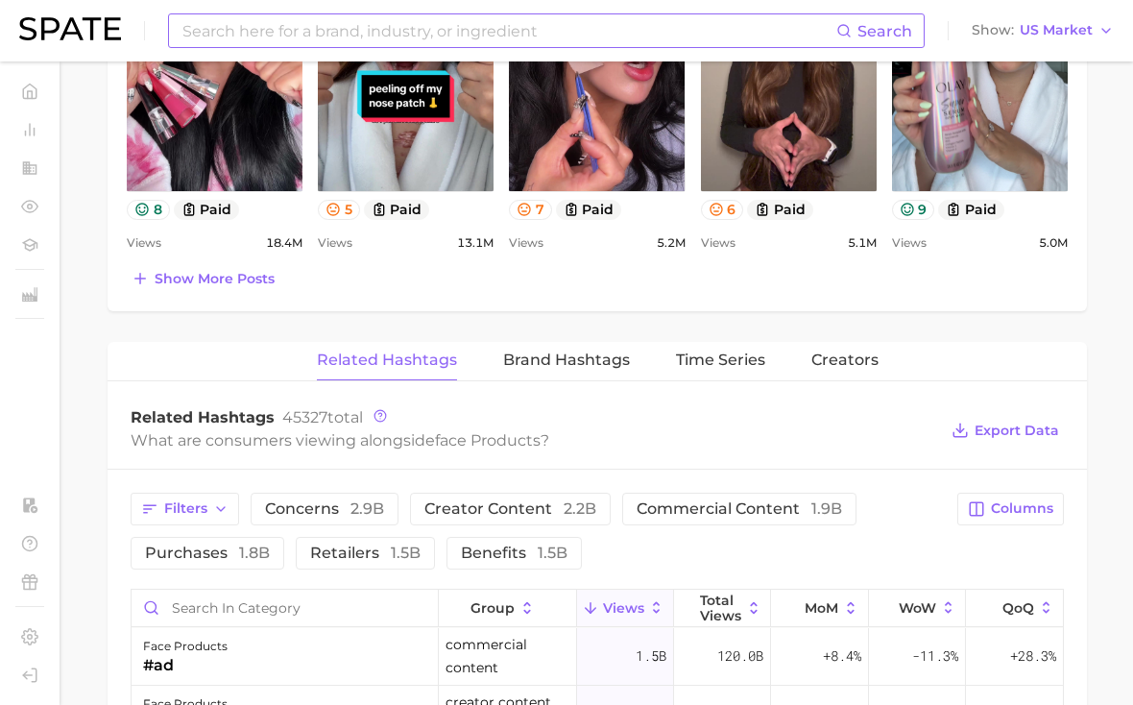
scroll to position [1344, 0]
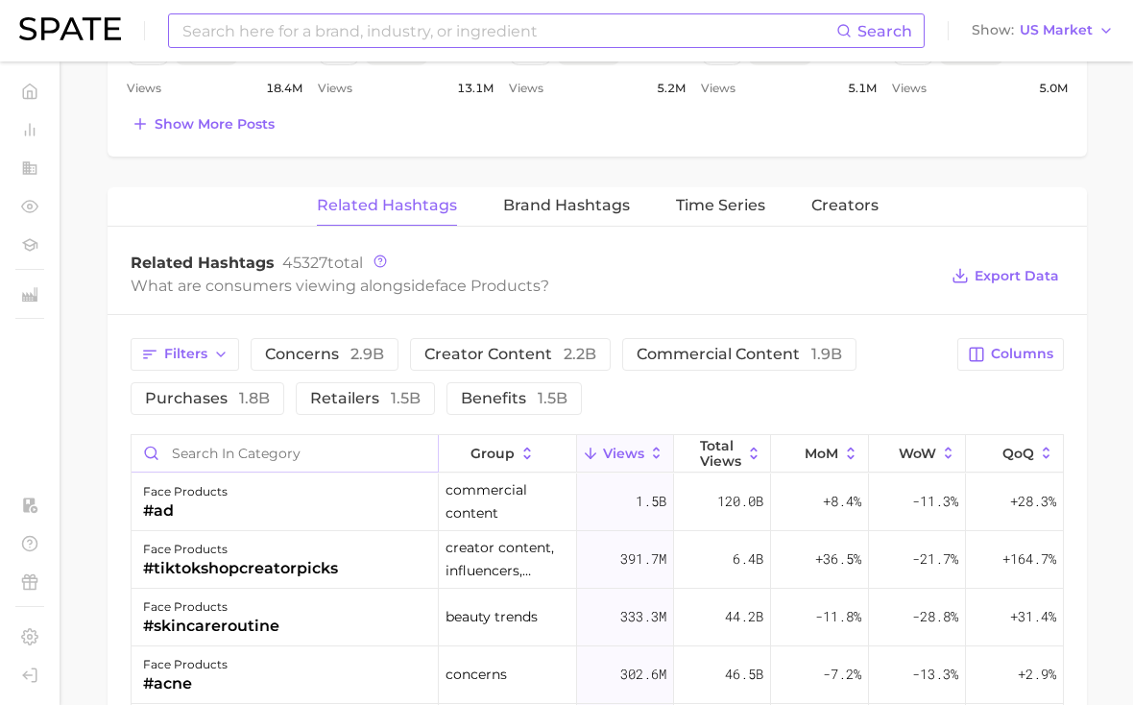
click at [404, 452] on input "Search in category" at bounding box center [285, 453] width 306 height 36
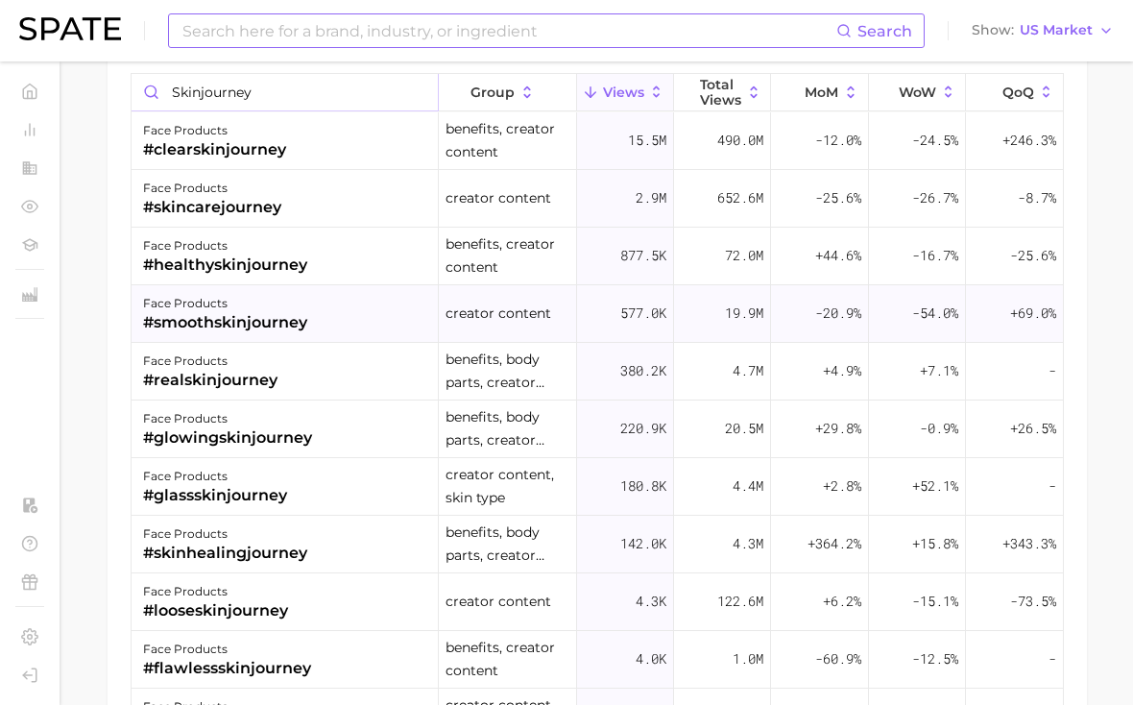
scroll to position [1698, 0]
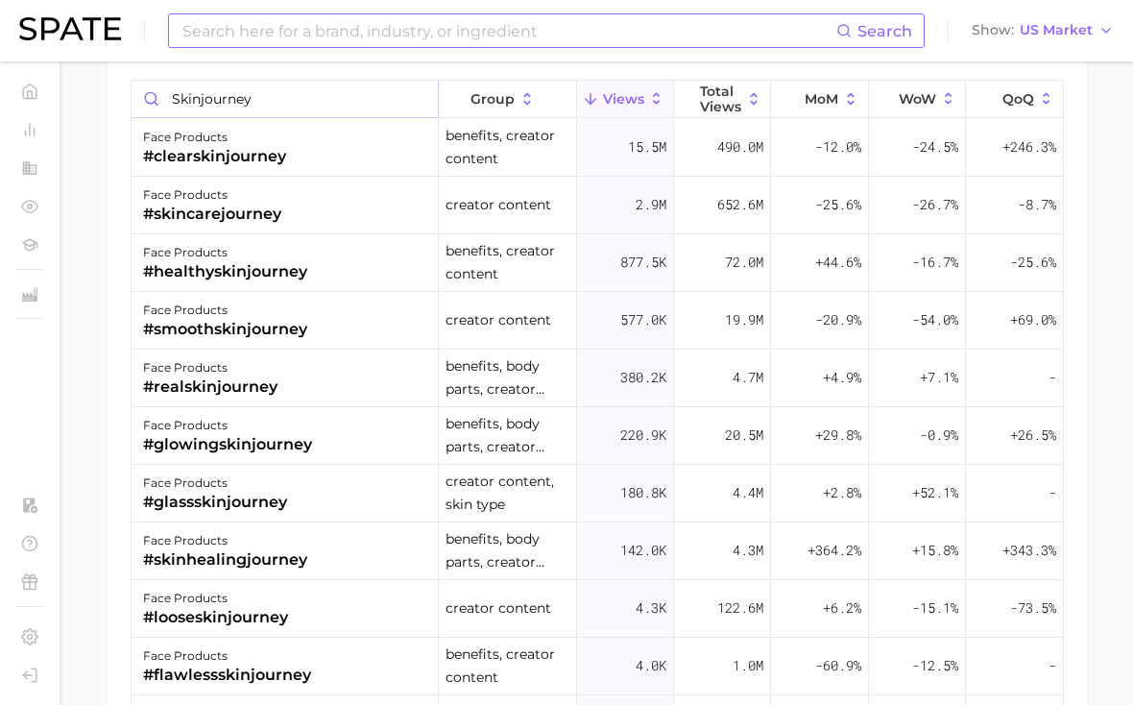
click at [299, 102] on input "skinjourney" at bounding box center [285, 99] width 306 height 36
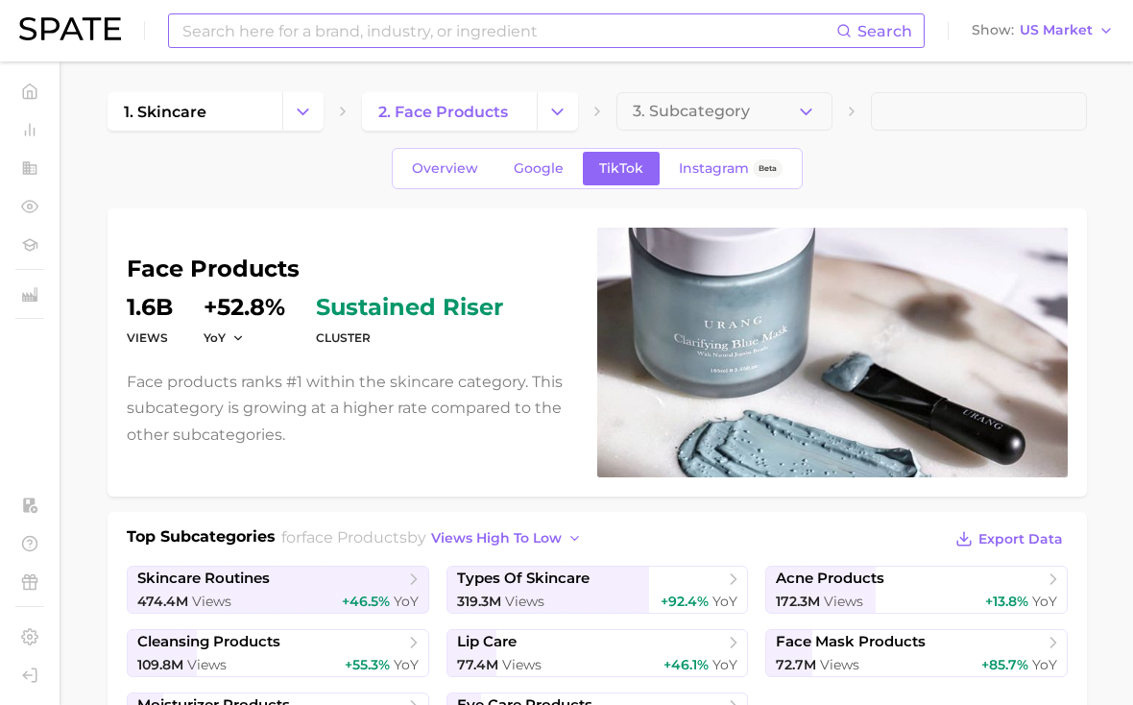
scroll to position [0, 0]
click at [732, 117] on span "3. Subcategory" at bounding box center [691, 111] width 117 height 17
type input "journey"
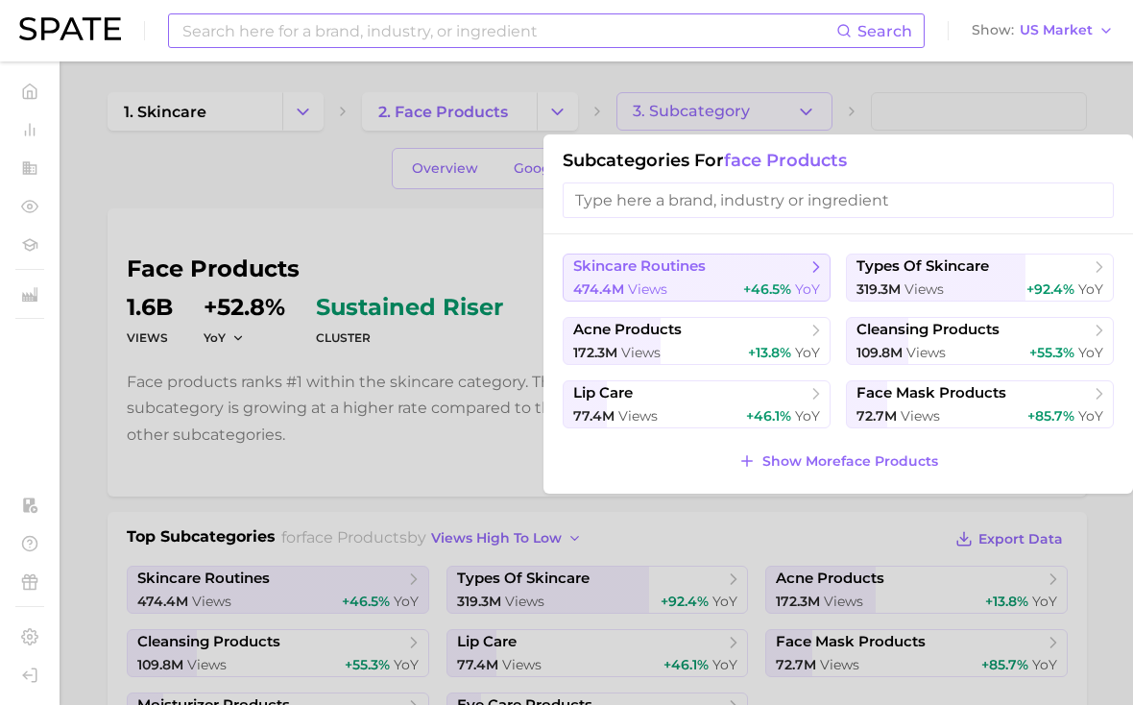
click at [795, 280] on button "skincare routines 474.4m views +46.5% YoY" at bounding box center [697, 277] width 268 height 48
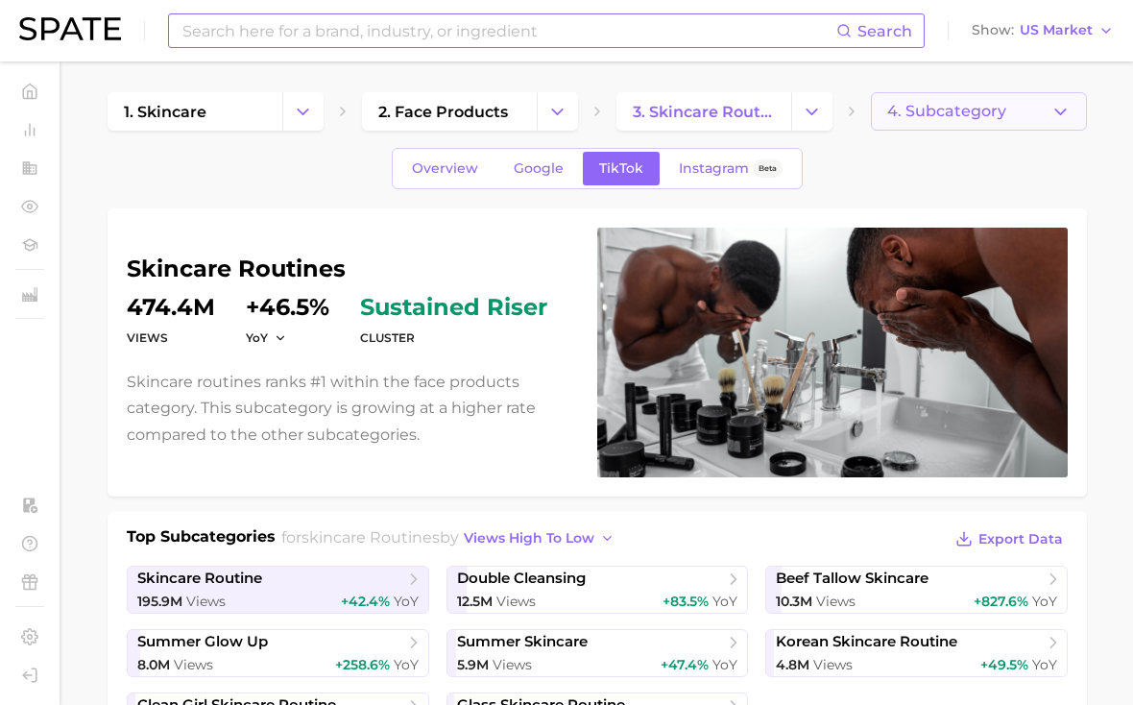
click at [946, 118] on span "4. Subcategory" at bounding box center [946, 111] width 119 height 17
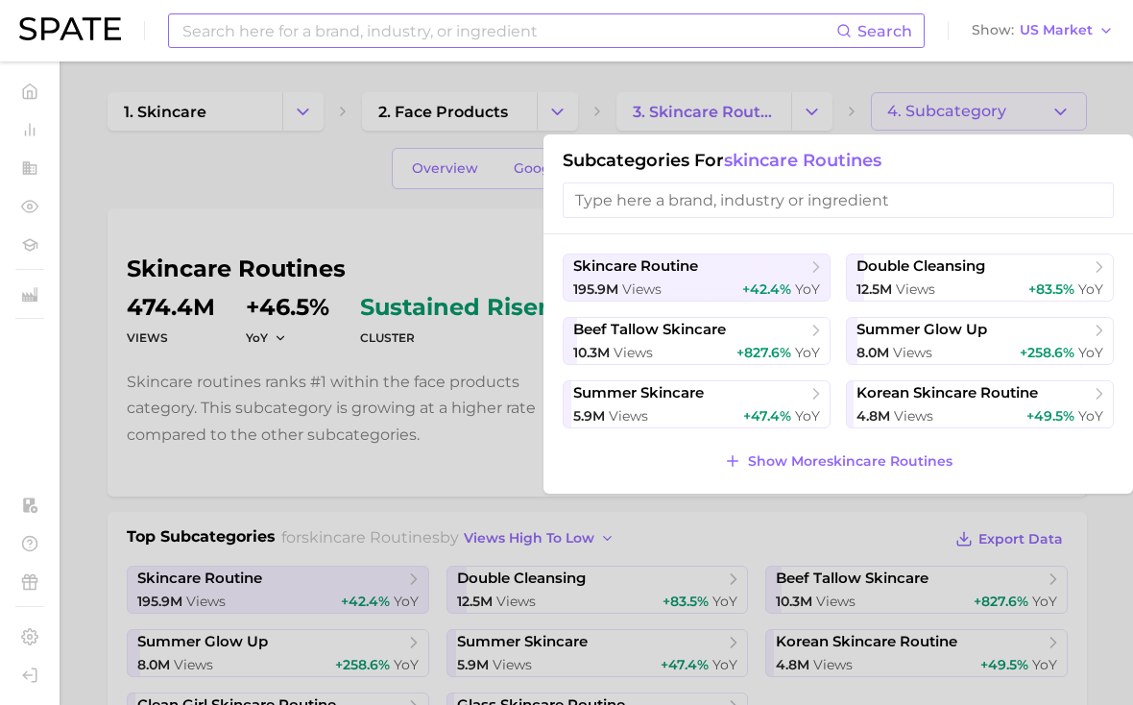
click at [419, 260] on div at bounding box center [566, 352] width 1133 height 705
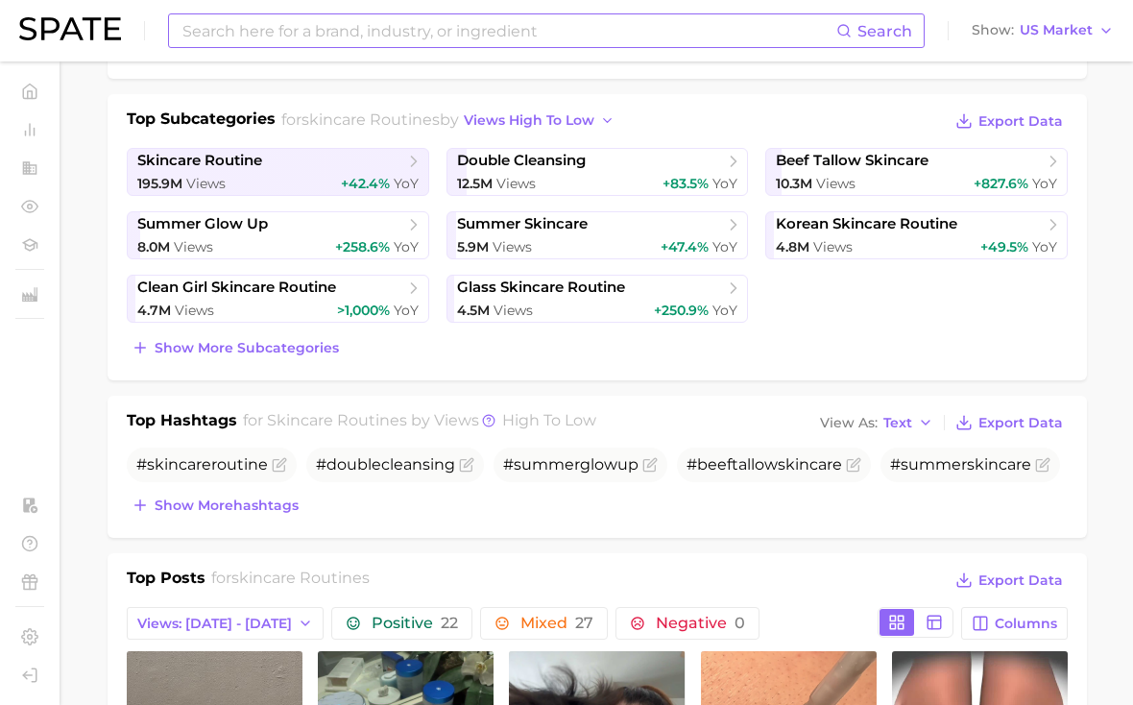
scroll to position [750, 0]
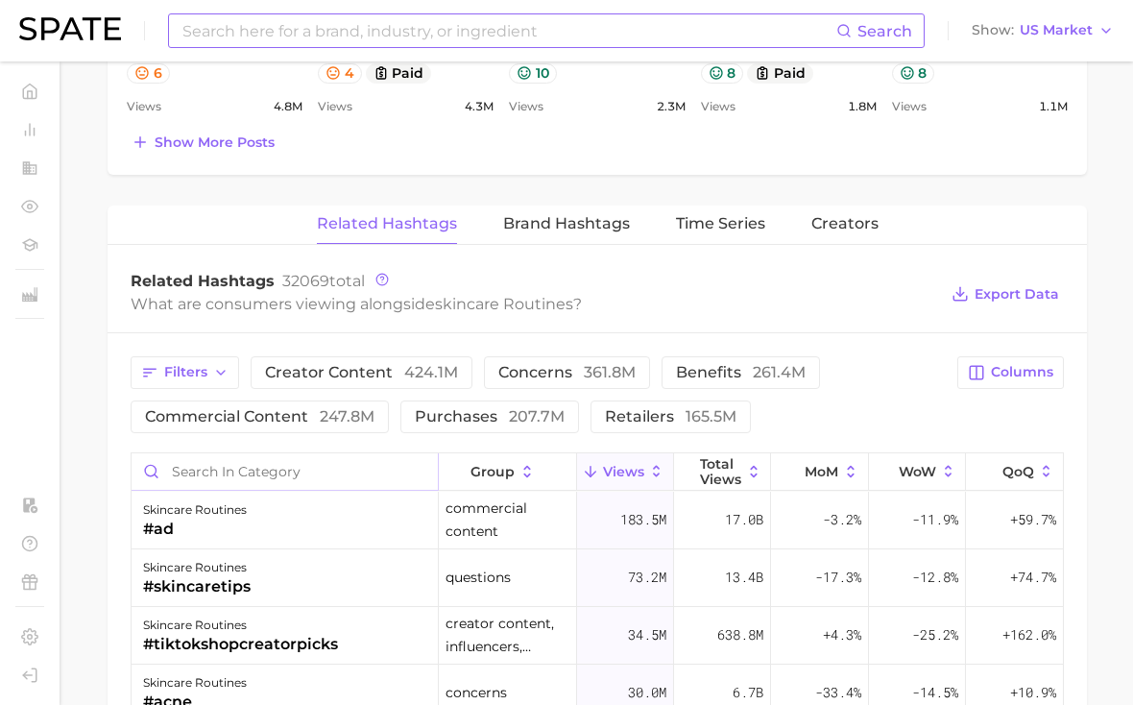
click at [339, 456] on input "Search in category" at bounding box center [285, 471] width 306 height 36
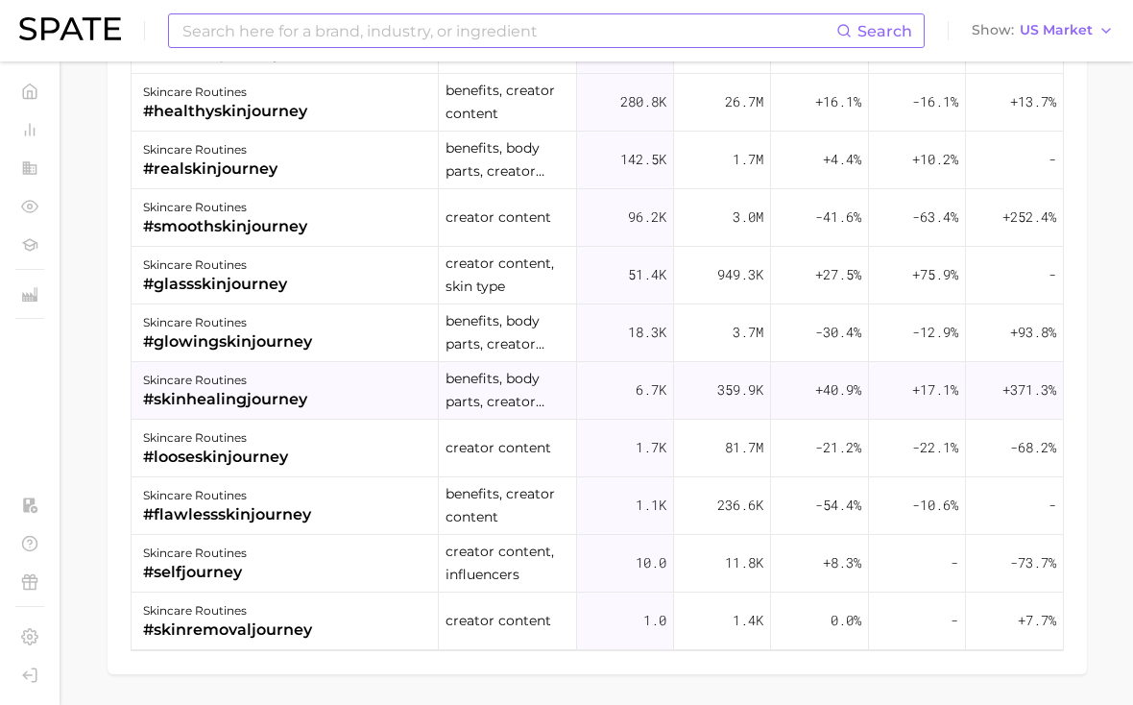
scroll to position [1849, 0]
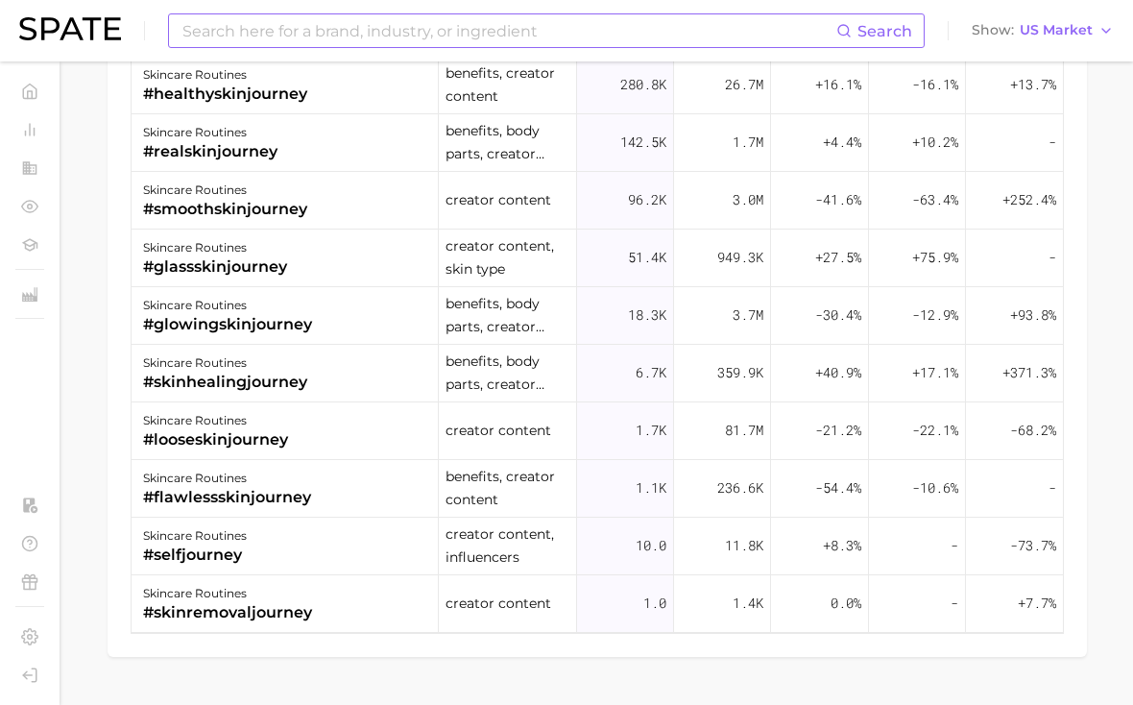
type input "skinjourney"
click at [497, 26] on input at bounding box center [508, 30] width 656 height 33
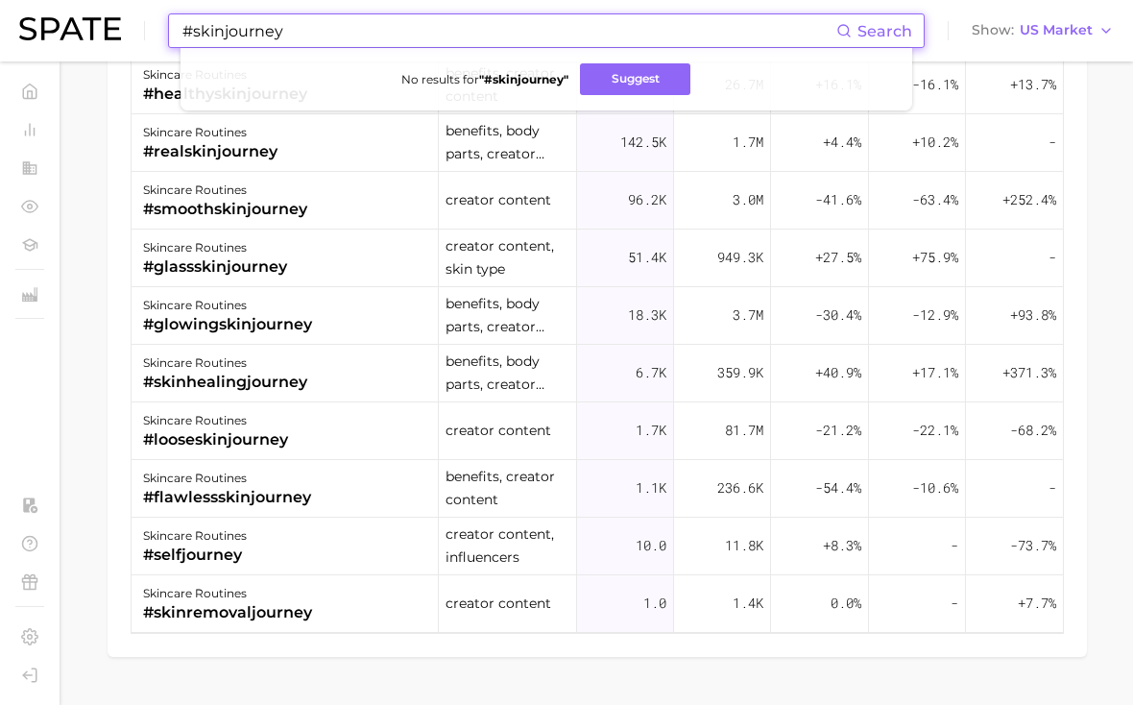
type input "#skinjourney"
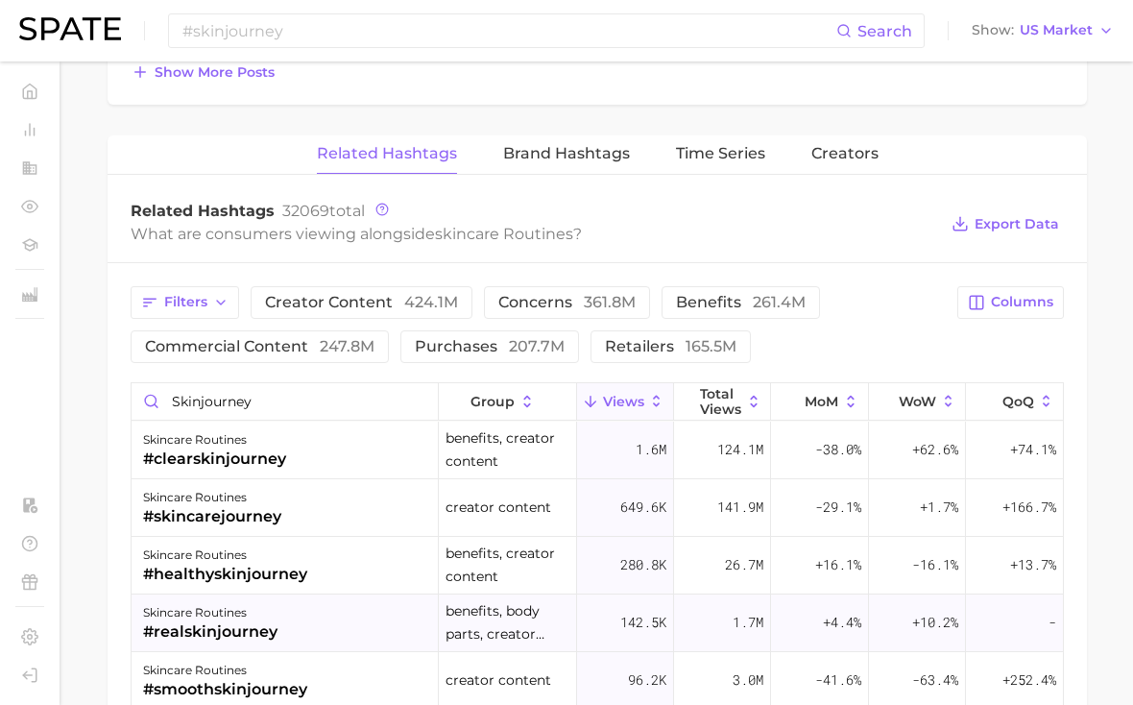
scroll to position [1266, 0]
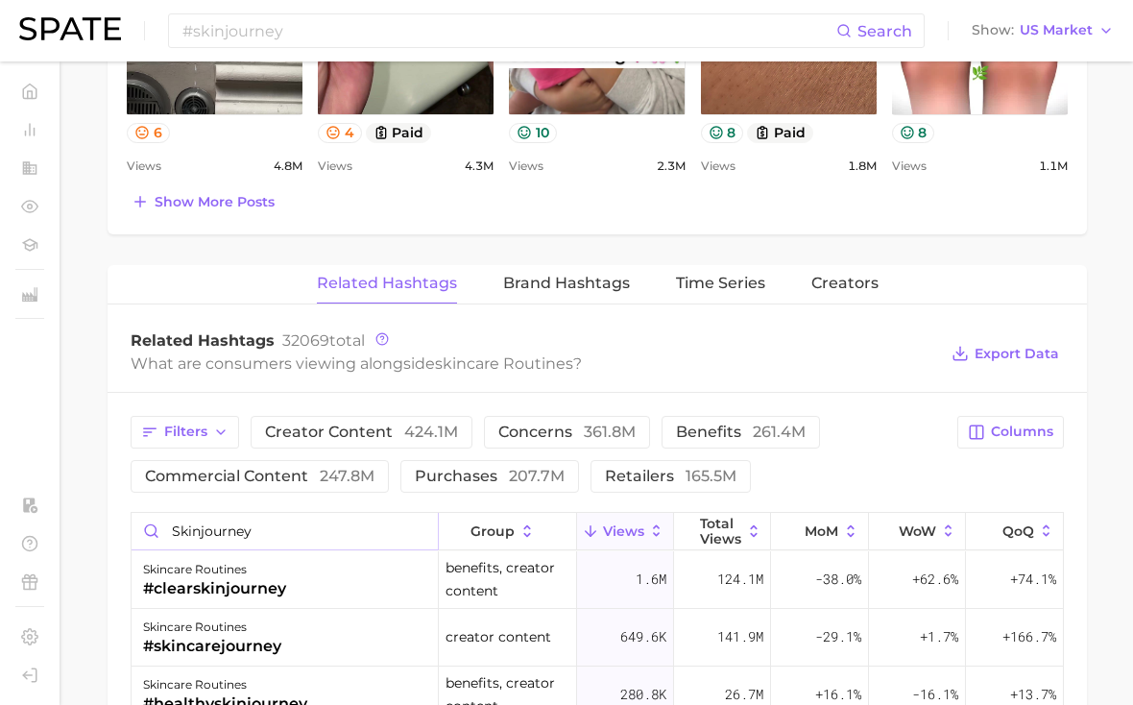
click at [199, 532] on input "skinjourney" at bounding box center [285, 531] width 306 height 36
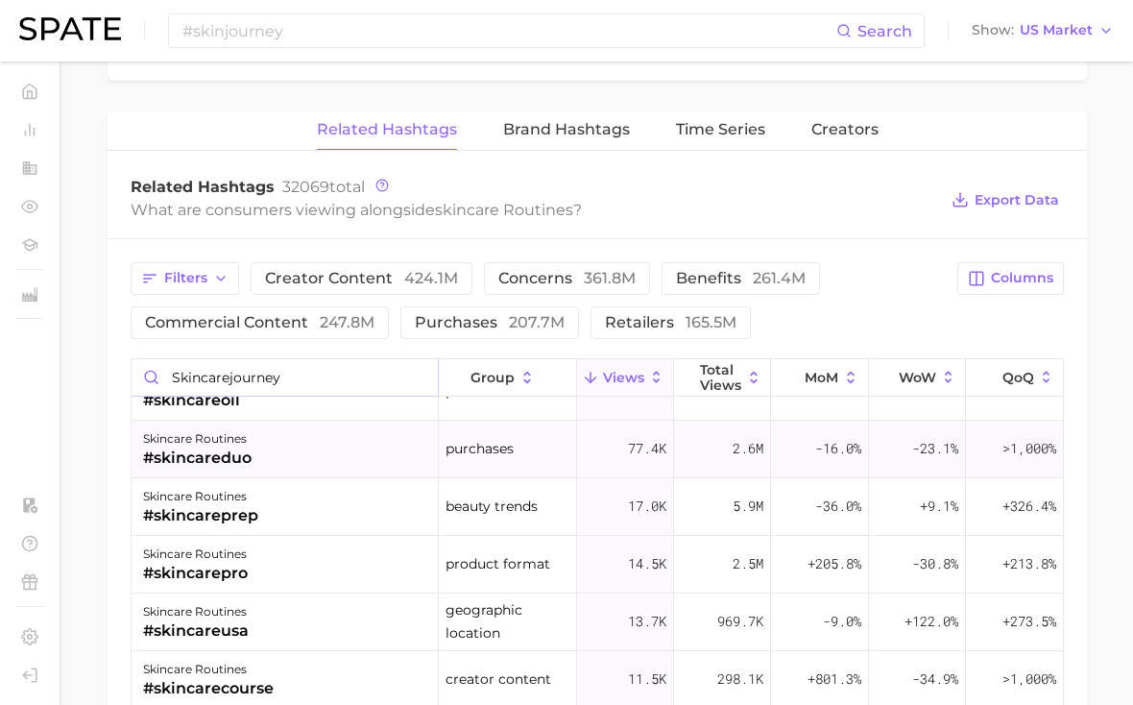
scroll to position [286, 0]
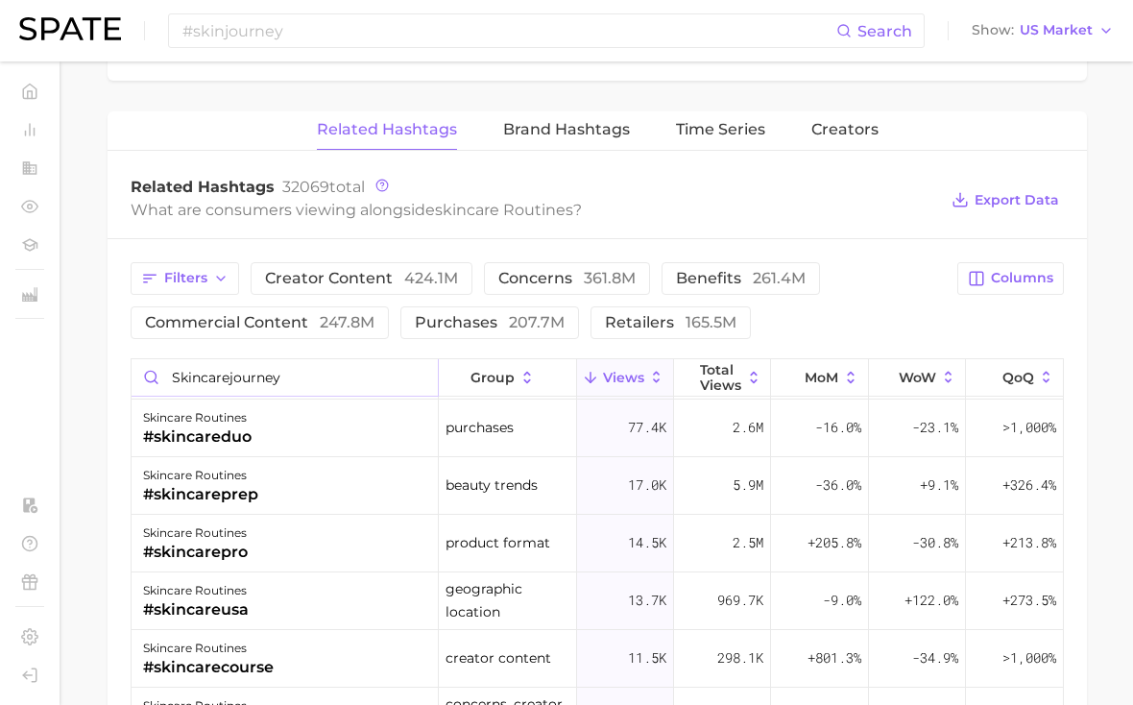
click at [313, 381] on input "skincarejourney" at bounding box center [285, 377] width 306 height 36
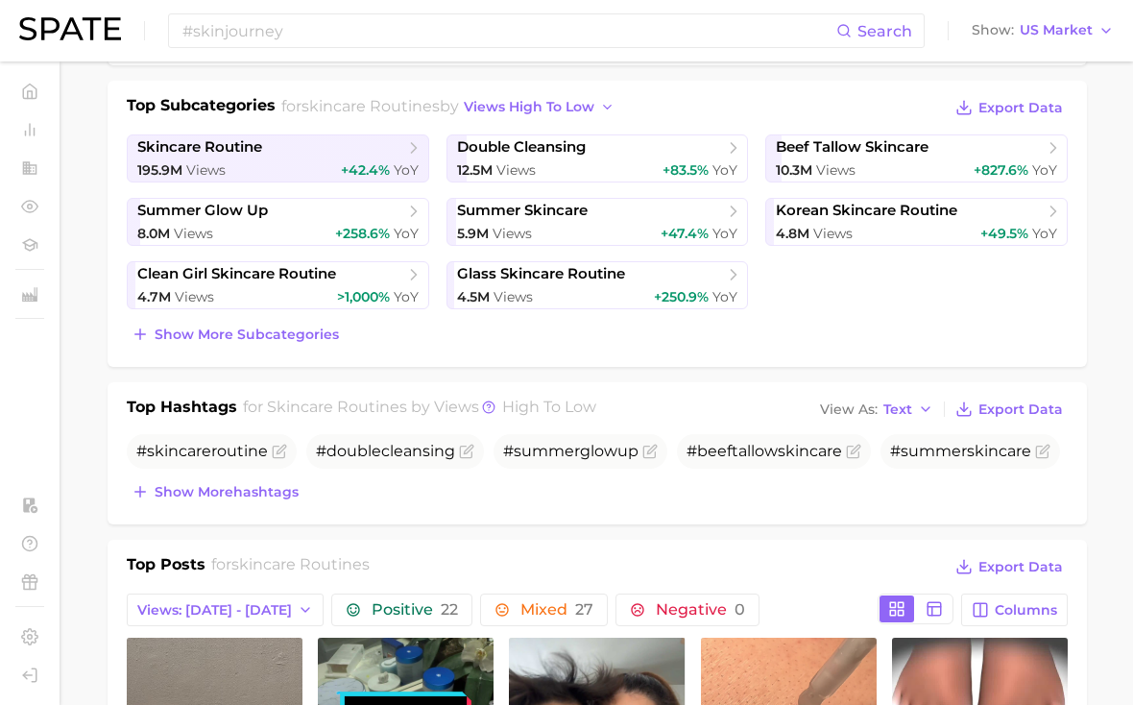
scroll to position [110, 0]
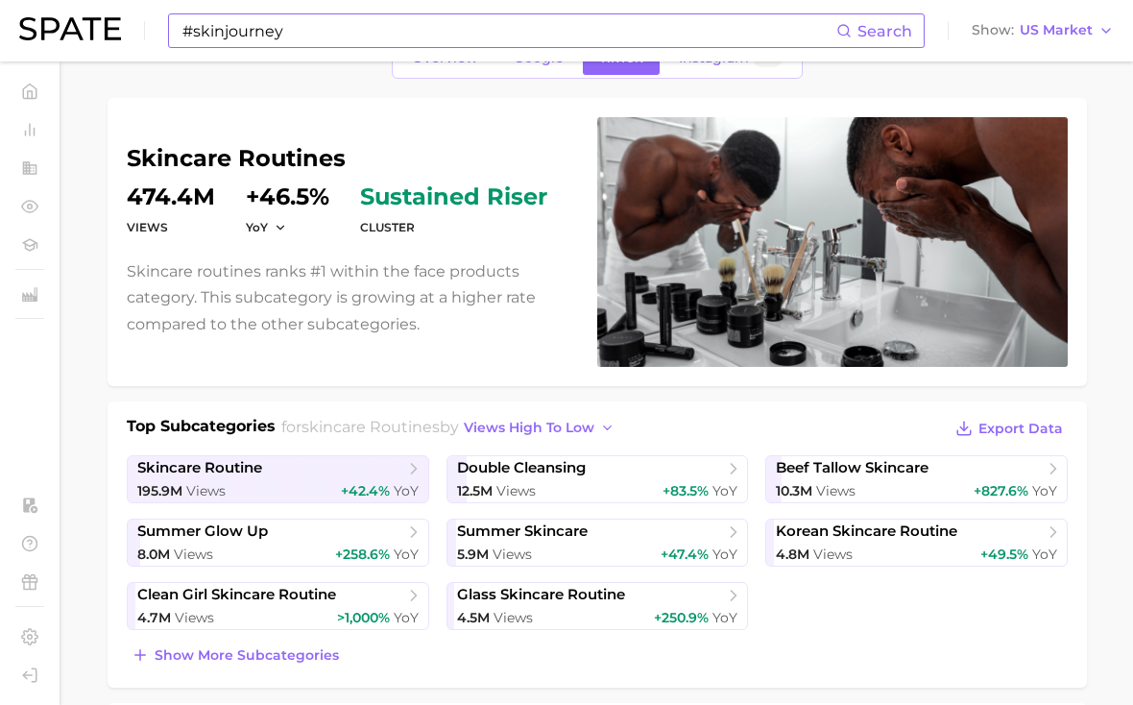
type input "#skinstory"
click at [349, 30] on input "#skinjourney" at bounding box center [508, 30] width 656 height 33
click at [349, 27] on input "#skinjourney" at bounding box center [508, 30] width 656 height 33
type input "#"
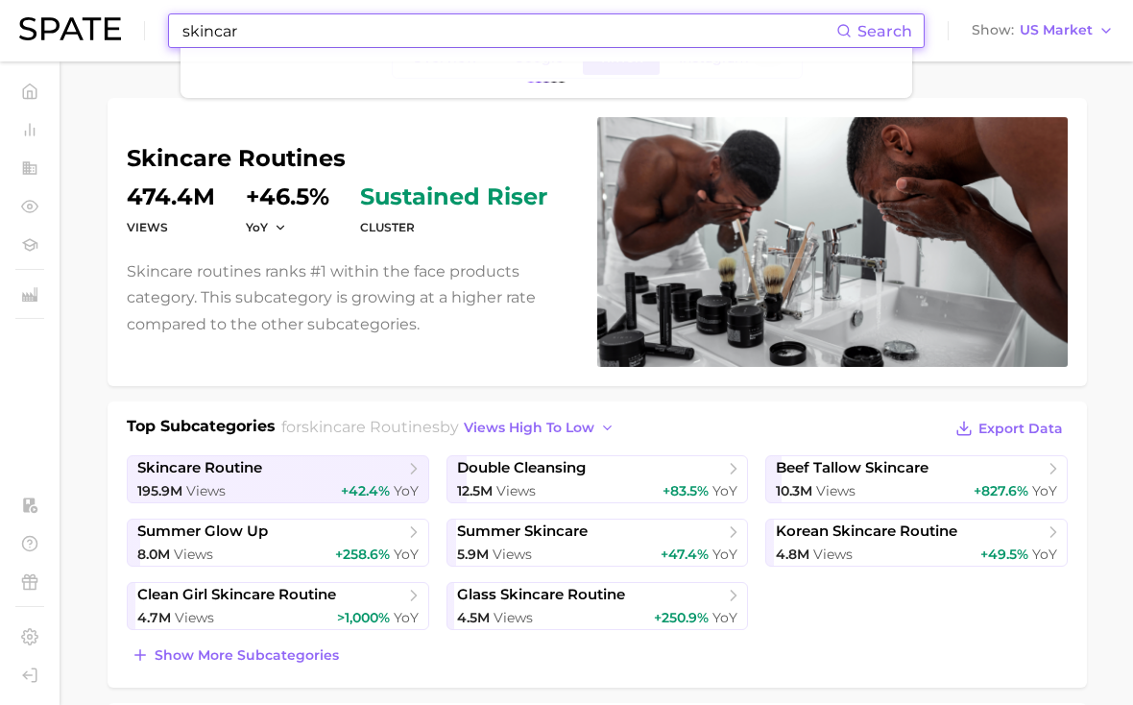
type input "skincare"
click at [205, 27] on input "skincare" at bounding box center [508, 30] width 656 height 33
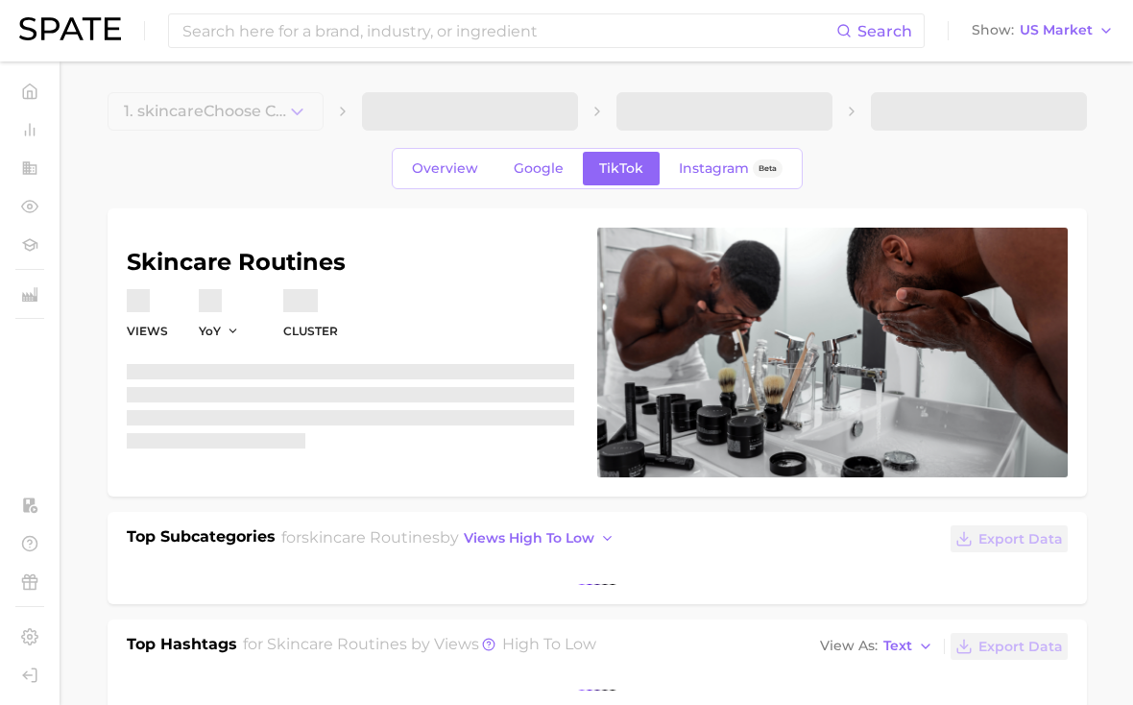
click at [563, 11] on div "Search Show US Market" at bounding box center [566, 30] width 1094 height 61
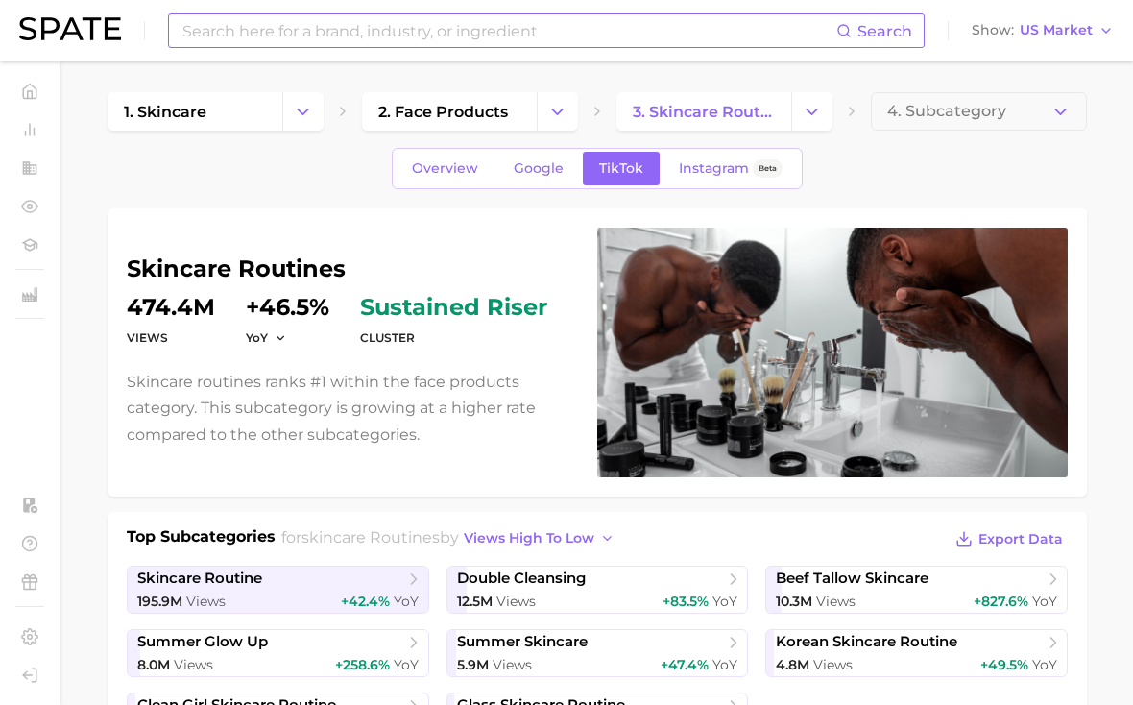
click at [559, 36] on input at bounding box center [508, 30] width 656 height 33
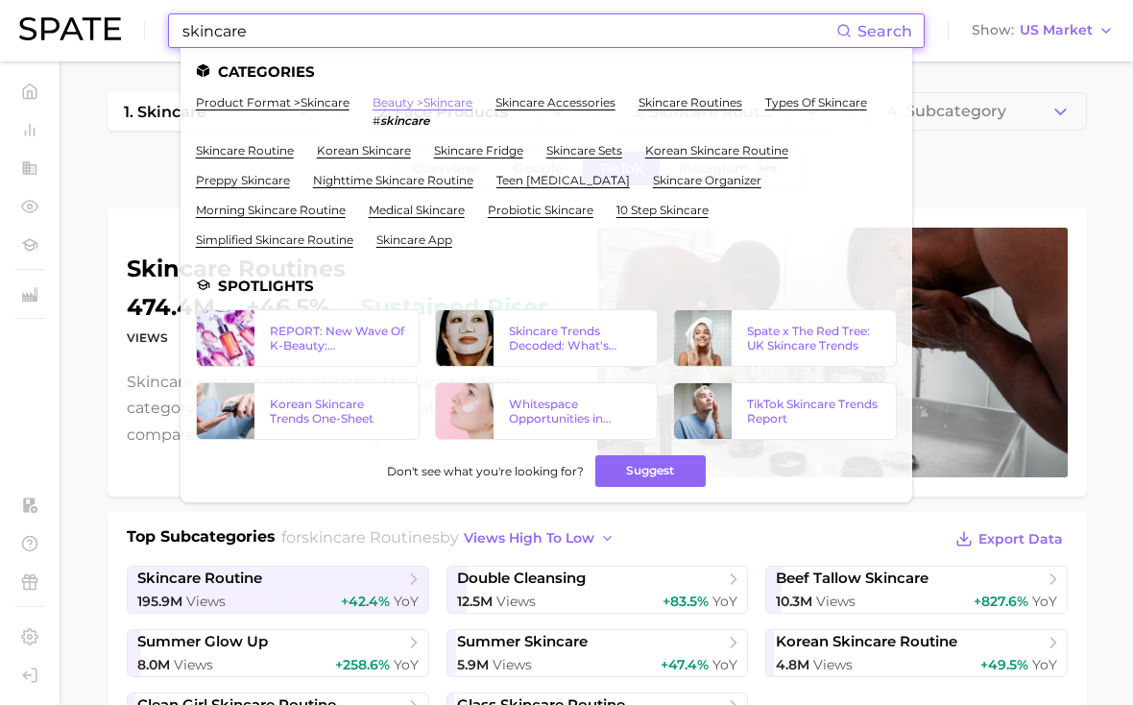
type input "skincare"
click at [398, 103] on link "beauty > skincare" at bounding box center [422, 102] width 100 height 14
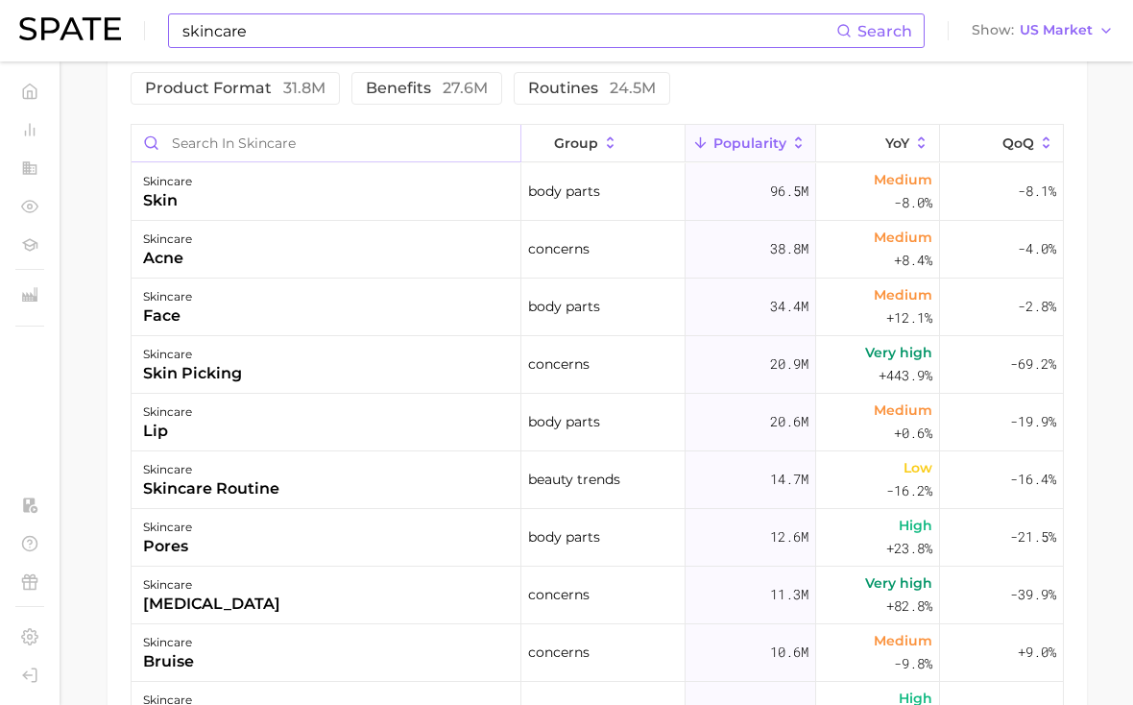
click at [323, 148] on input "Search in skincare" at bounding box center [326, 143] width 389 height 36
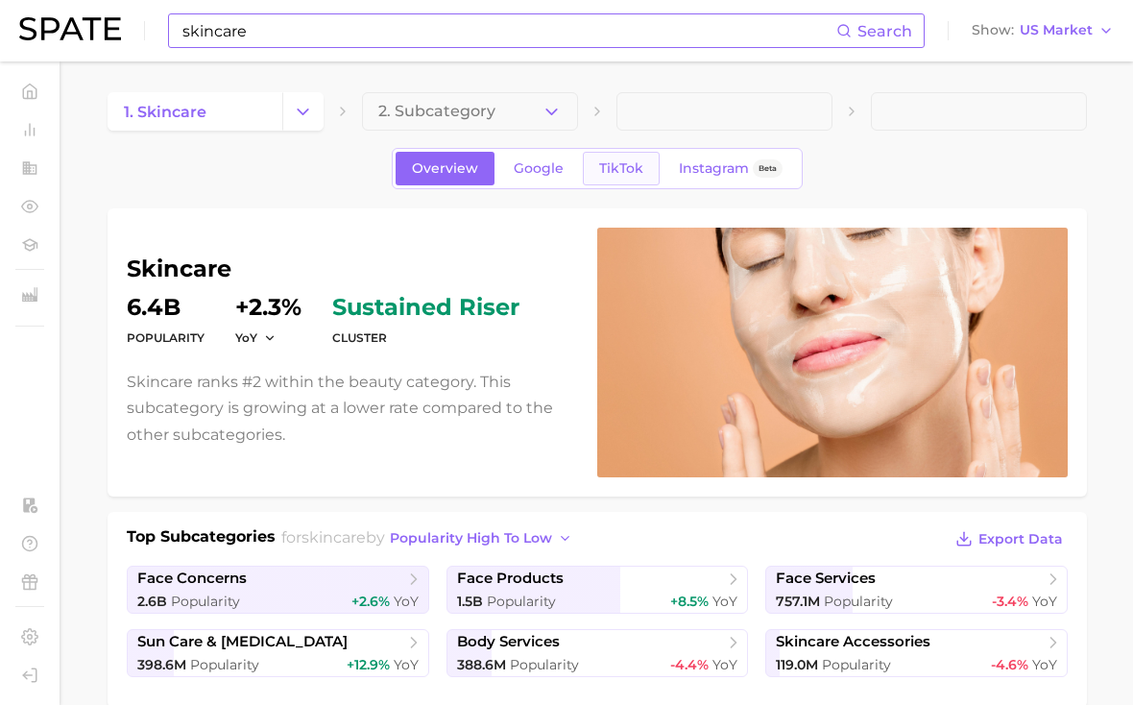
scroll to position [-2, 0]
type input "skincommunity"
click at [633, 164] on span "TikTok" at bounding box center [621, 168] width 44 height 16
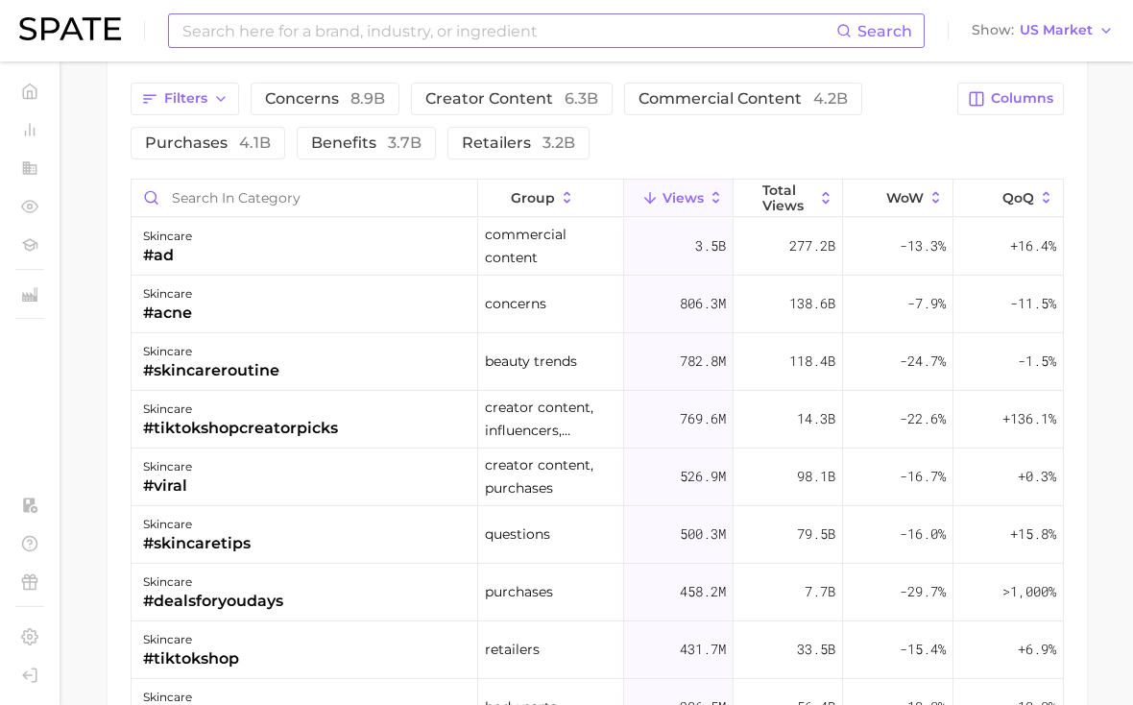
scroll to position [1637, 0]
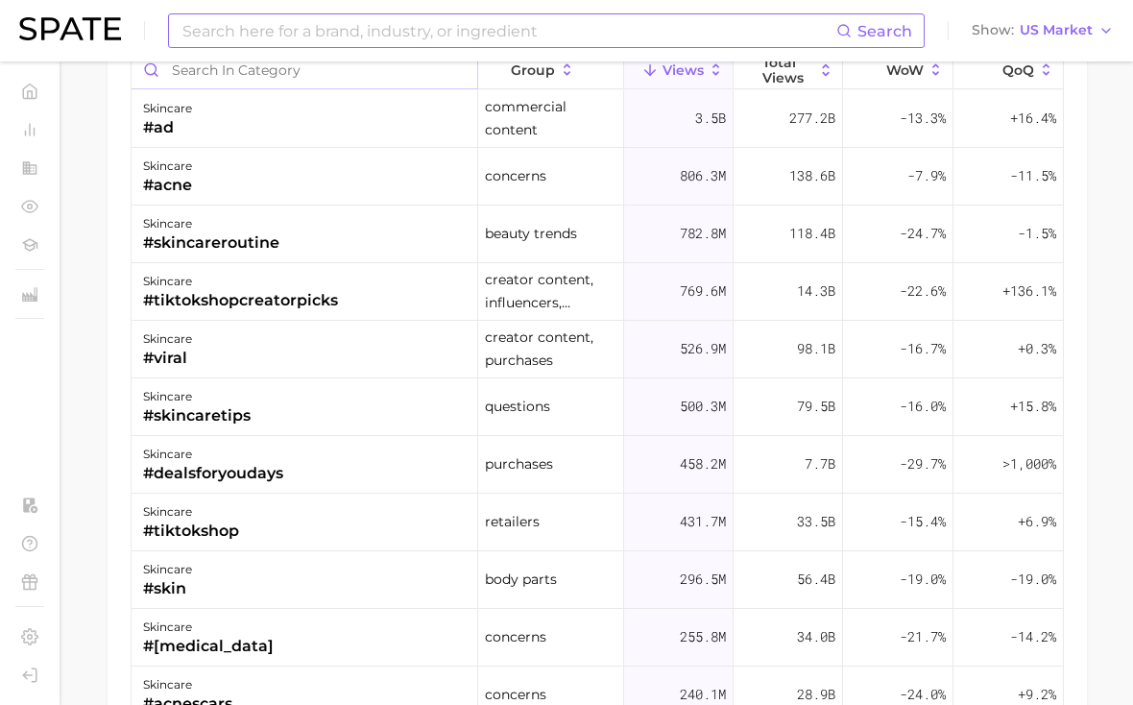
click at [345, 78] on input "Search in category" at bounding box center [305, 70] width 346 height 36
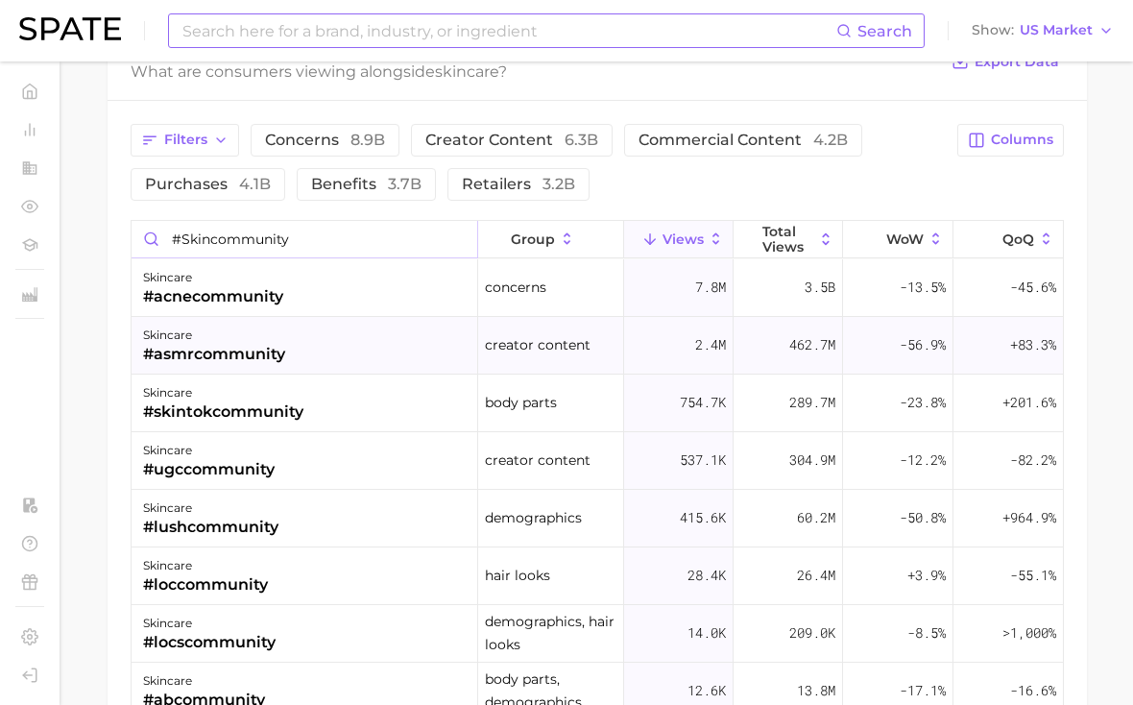
scroll to position [1408, 0]
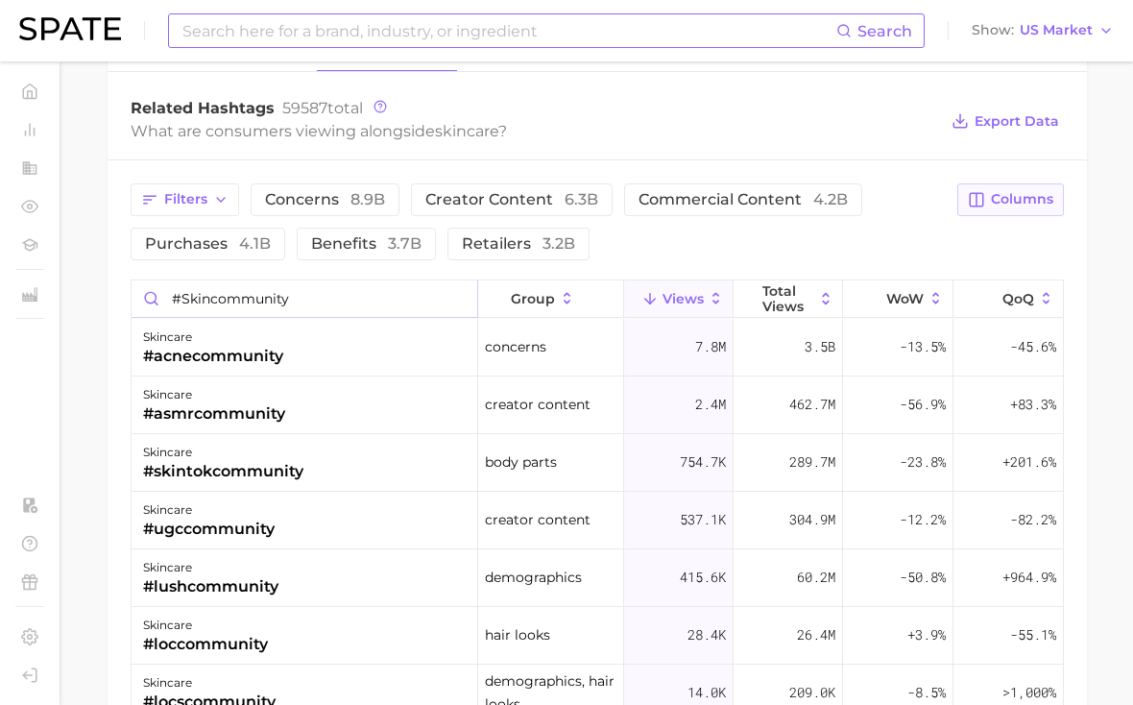
type input "#skincommunity"
click at [982, 201] on icon "button" at bounding box center [976, 199] width 17 height 17
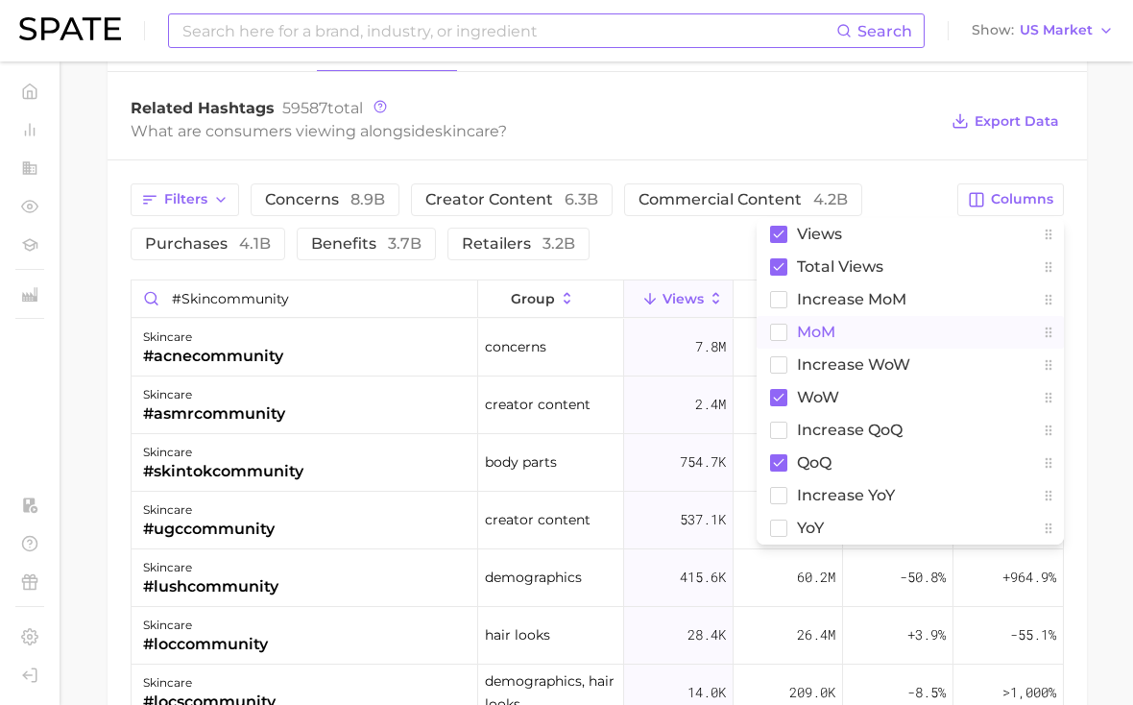
click at [824, 323] on span "MoM" at bounding box center [816, 331] width 38 height 16
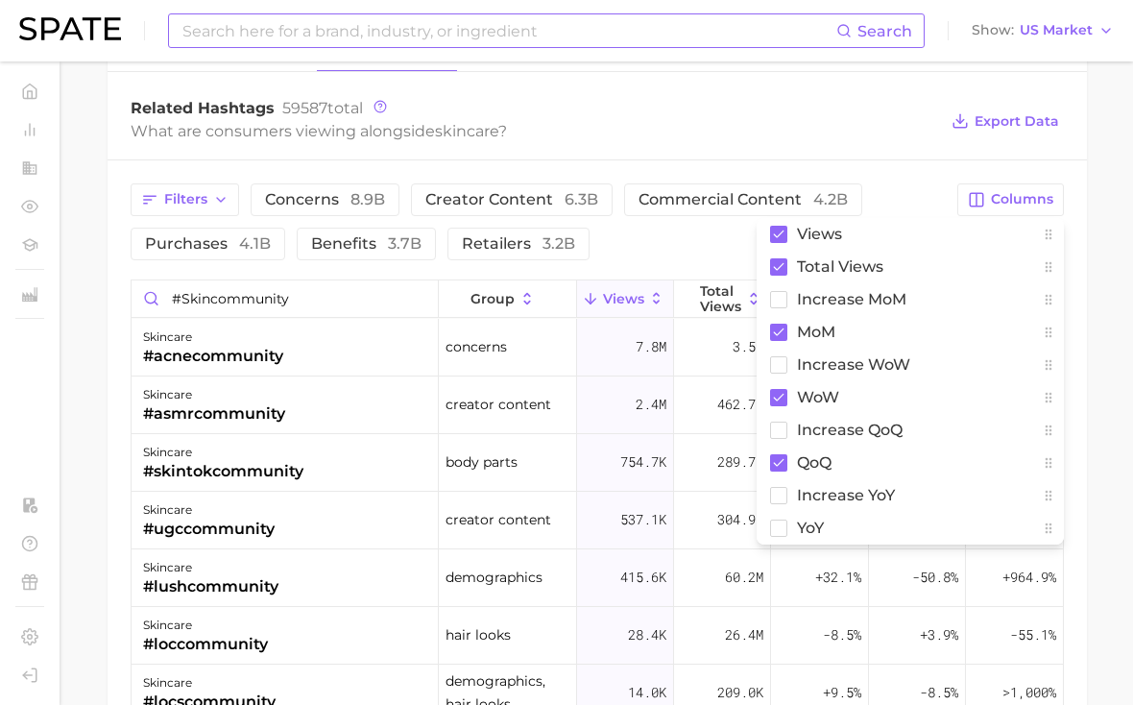
click at [843, 150] on div "Related Hashtags 59587 total What are consumers viewing alongside skincare ? Ex…" at bounding box center [597, 122] width 979 height 77
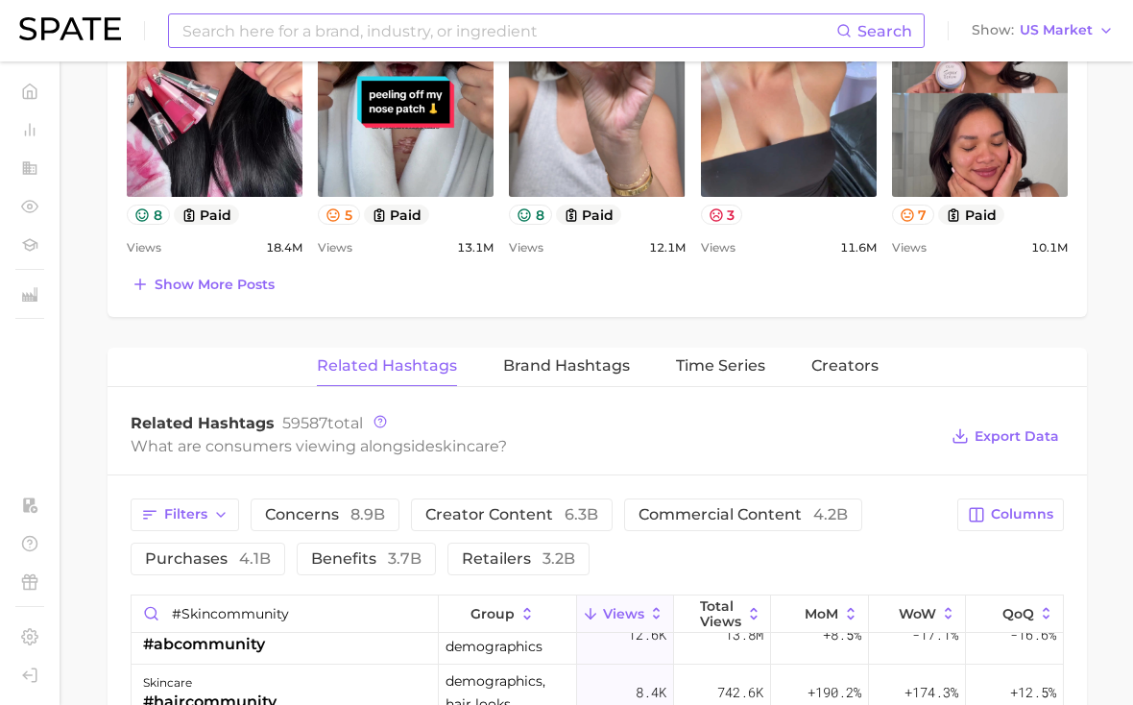
scroll to position [1244, 0]
